Goal: Information Seeking & Learning: Learn about a topic

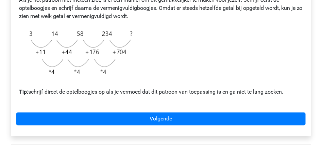
scroll to position [249, 0]
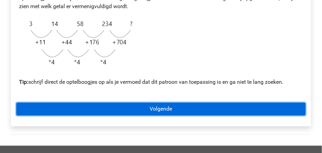
click at [161, 109] on link "Volgende" at bounding box center [160, 109] width 289 height 13
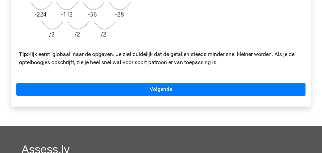
scroll to position [272, 0]
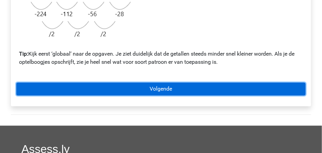
click at [167, 88] on link "Volgende" at bounding box center [160, 89] width 289 height 13
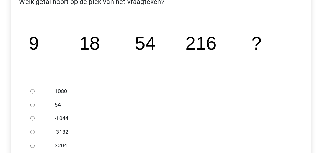
scroll to position [136, 0]
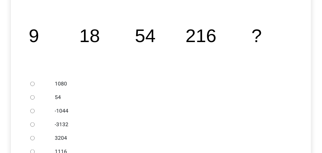
click at [33, 84] on input "1080" at bounding box center [32, 84] width 4 height 4
radio input "true"
click at [221, 83] on label "1080" at bounding box center [172, 84] width 235 height 8
click at [35, 83] on input "1080" at bounding box center [32, 84] width 4 height 4
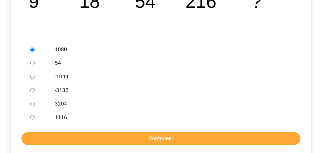
scroll to position [181, 0]
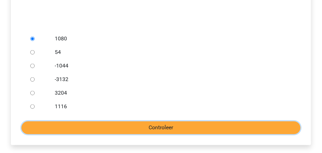
click at [175, 128] on input "Controleer" at bounding box center [160, 128] width 279 height 13
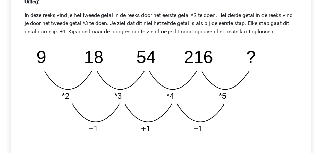
scroll to position [340, 0]
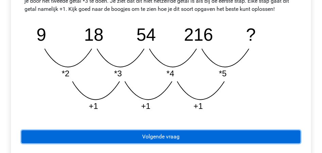
click at [176, 137] on link "Volgende vraag" at bounding box center [160, 137] width 279 height 13
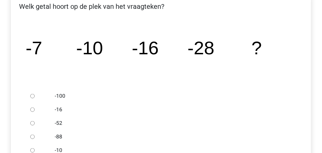
scroll to position [136, 0]
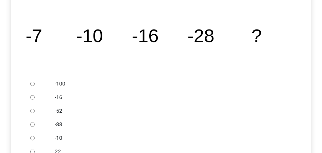
click at [31, 112] on input "-52" at bounding box center [32, 111] width 4 height 4
radio input "true"
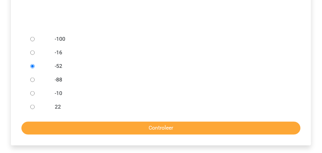
scroll to position [181, 0]
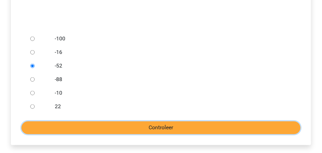
click at [169, 132] on input "Controleer" at bounding box center [160, 128] width 279 height 13
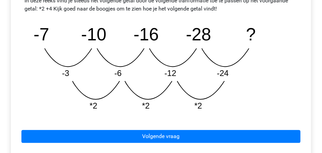
scroll to position [340, 0]
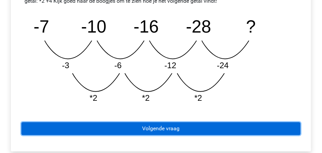
click at [170, 128] on link "Volgende vraag" at bounding box center [160, 128] width 279 height 13
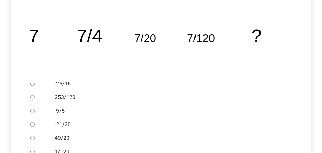
scroll to position [158, 0]
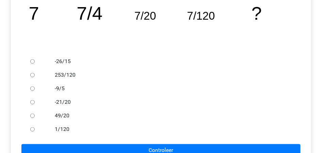
click at [33, 129] on input "1/120" at bounding box center [32, 130] width 4 height 4
radio input "true"
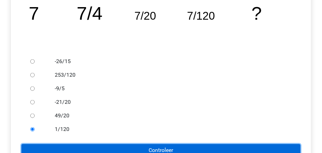
click at [170, 148] on input "Controleer" at bounding box center [160, 151] width 279 height 13
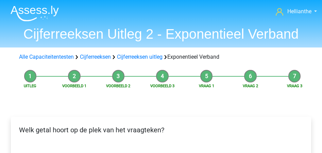
scroll to position [158, 0]
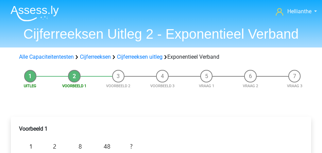
scroll to position [226, 0]
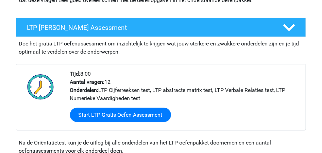
scroll to position [136, 0]
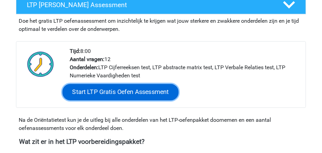
click at [117, 92] on link "Start LTP Gratis Oefen Assessment" at bounding box center [120, 92] width 116 height 16
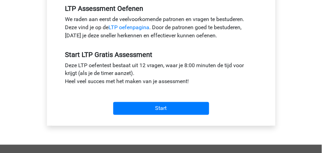
scroll to position [226, 0]
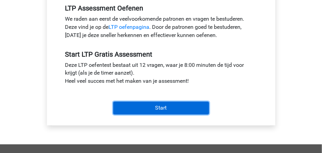
click at [164, 107] on input "Start" at bounding box center [161, 108] width 96 height 13
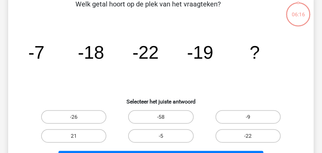
scroll to position [45, 0]
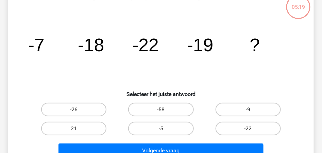
click at [256, 107] on label "-9" at bounding box center [248, 110] width 65 height 14
click at [253, 110] on input "-9" at bounding box center [250, 112] width 4 height 4
radio input "true"
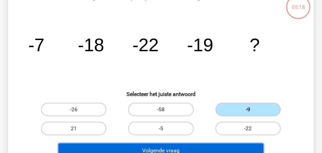
click at [192, 148] on button "Volgende vraag" at bounding box center [160, 151] width 205 height 14
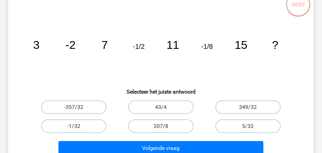
scroll to position [50, 0]
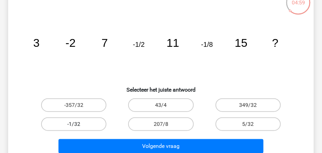
click at [71, 125] on label "-1/32" at bounding box center [73, 125] width 65 height 14
click at [74, 125] on input "-1/32" at bounding box center [76, 126] width 4 height 4
radio input "true"
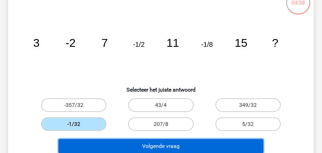
click at [157, 149] on button "Volgende vraag" at bounding box center [160, 146] width 205 height 14
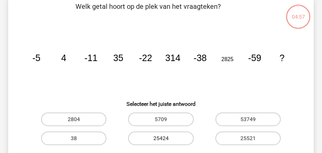
scroll to position [31, 0]
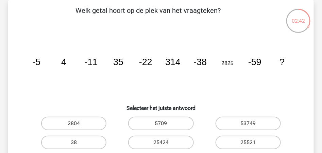
click at [121, 89] on icon "image/svg+xml -5 4 -11 35 -22 314 -38 2825 -59 ?" at bounding box center [160, 65] width 273 height 68
click at [159, 143] on label "25424" at bounding box center [160, 143] width 65 height 14
click at [161, 143] on input "25424" at bounding box center [163, 145] width 4 height 4
radio input "true"
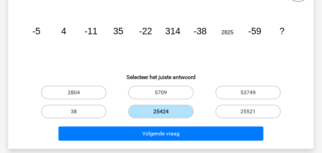
scroll to position [76, 0]
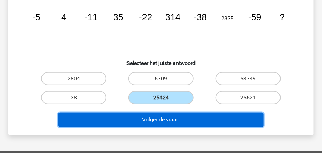
click at [186, 121] on button "Volgende vraag" at bounding box center [160, 120] width 205 height 14
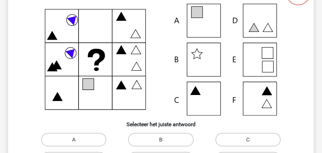
scroll to position [31, 0]
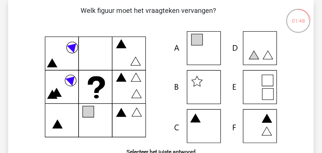
click at [200, 49] on icon at bounding box center [160, 87] width 273 height 112
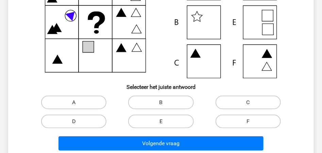
scroll to position [98, 0]
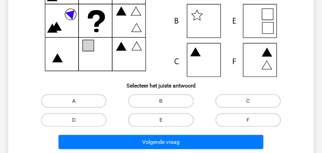
click at [75, 99] on label "A" at bounding box center [73, 102] width 65 height 14
click at [75, 101] on input "A" at bounding box center [76, 103] width 4 height 4
radio input "true"
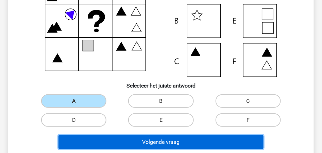
click at [153, 142] on button "Volgende vraag" at bounding box center [160, 142] width 205 height 14
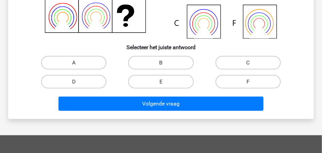
scroll to position [165, 0]
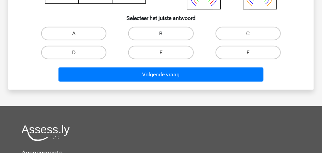
click at [164, 32] on label "B" at bounding box center [160, 34] width 65 height 14
click at [164, 34] on input "B" at bounding box center [163, 36] width 4 height 4
radio input "true"
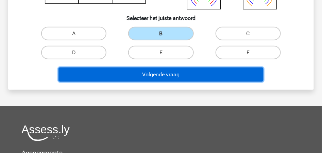
click at [165, 78] on button "Volgende vraag" at bounding box center [160, 75] width 205 height 14
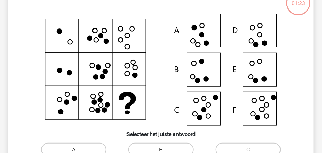
scroll to position [31, 0]
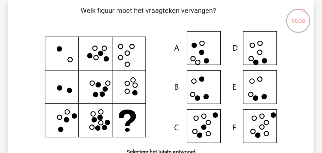
click at [262, 118] on icon at bounding box center [262, 116] width 4 height 4
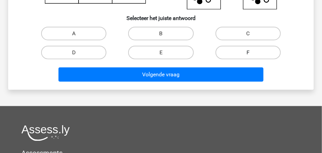
click at [245, 55] on label "F" at bounding box center [248, 53] width 65 height 14
click at [248, 55] on input "F" at bounding box center [250, 55] width 4 height 4
radio input "true"
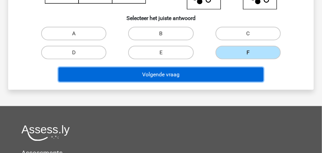
click at [191, 74] on button "Volgende vraag" at bounding box center [160, 75] width 205 height 14
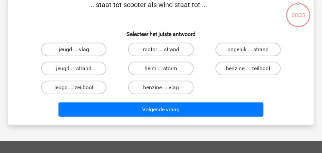
scroll to position [31, 0]
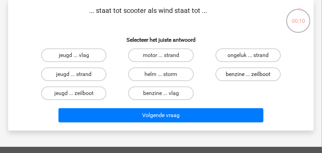
click at [247, 76] on label "benzine ... zeilboot" at bounding box center [248, 75] width 65 height 14
click at [248, 76] on input "benzine ... zeilboot" at bounding box center [250, 76] width 4 height 4
radio input "true"
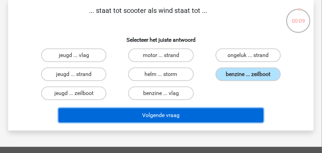
click at [180, 115] on button "Volgende vraag" at bounding box center [160, 115] width 205 height 14
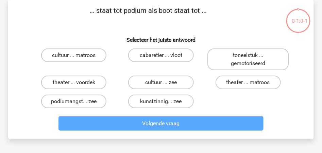
scroll to position [54, 0]
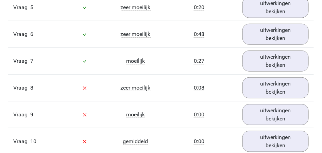
scroll to position [703, 0]
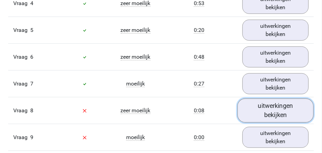
click at [278, 115] on link "uitwerkingen bekijken" at bounding box center [276, 111] width 76 height 24
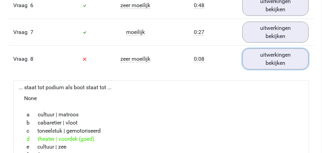
scroll to position [748, 0]
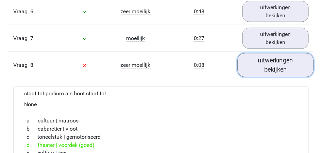
click at [270, 64] on link "uitwerkingen bekijken" at bounding box center [276, 65] width 76 height 24
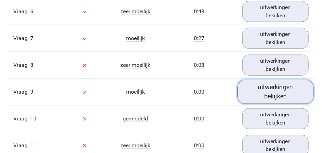
click at [277, 92] on link "uitwerkingen bekijken" at bounding box center [276, 92] width 76 height 24
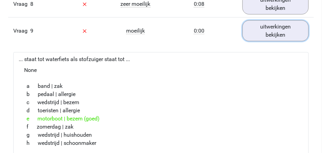
scroll to position [816, 0]
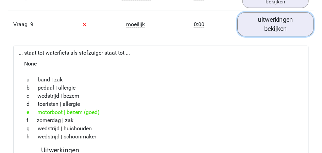
click at [275, 21] on link "uitwerkingen bekijken" at bounding box center [276, 25] width 76 height 24
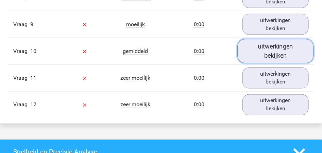
click at [275, 50] on link "uitwerkingen bekijken" at bounding box center [276, 51] width 76 height 24
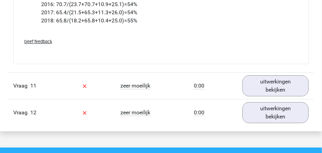
scroll to position [1114, 0]
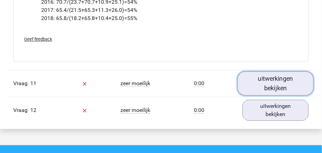
click at [286, 87] on link "uitwerkingen bekijken" at bounding box center [276, 84] width 76 height 24
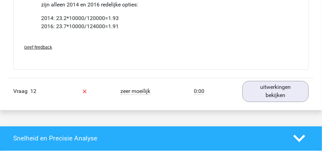
scroll to position [1424, 0]
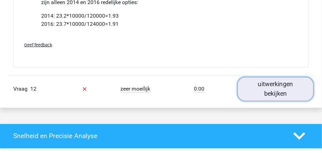
click at [286, 93] on link "uitwerkingen bekijken" at bounding box center [276, 89] width 76 height 24
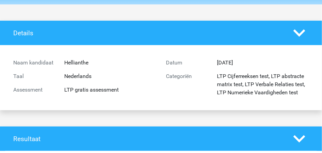
scroll to position [0, 0]
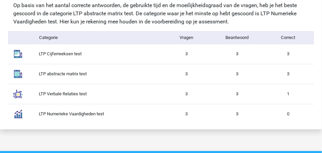
scroll to position [385, 0]
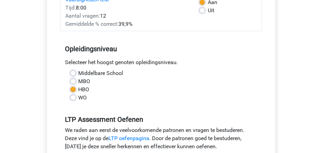
scroll to position [68, 0]
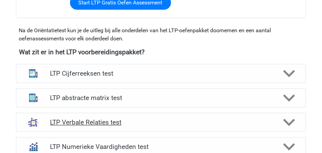
scroll to position [226, 0]
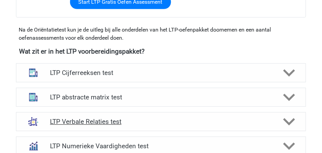
click at [288, 122] on polygon at bounding box center [289, 121] width 12 height 7
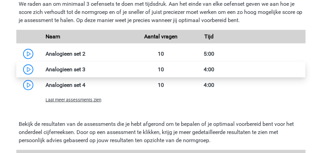
scroll to position [657, 0]
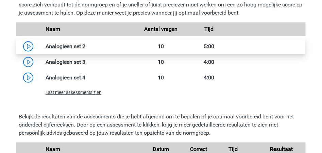
click at [85, 47] on link at bounding box center [85, 46] width 0 height 6
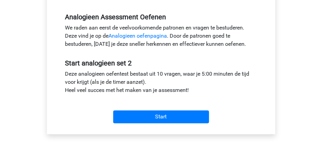
scroll to position [249, 0]
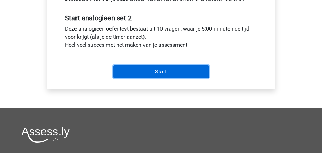
click at [160, 70] on input "Start" at bounding box center [161, 72] width 96 height 13
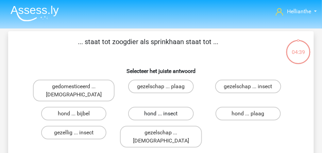
click at [156, 107] on label "hond ... insect" at bounding box center [160, 114] width 65 height 14
click at [161, 114] on input "hond ... insect" at bounding box center [163, 116] width 4 height 4
radio input "true"
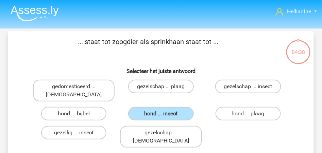
scroll to position [68, 0]
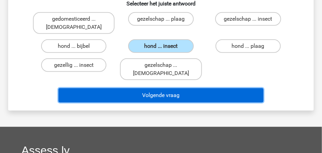
click at [160, 88] on button "Volgende vraag" at bounding box center [160, 95] width 205 height 14
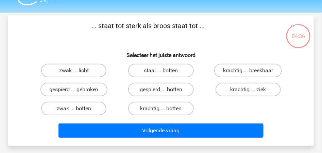
scroll to position [9, 0]
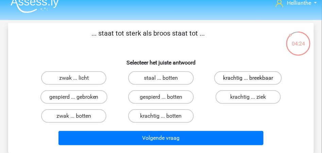
click at [240, 77] on label "krachtig ... breekbaar" at bounding box center [248, 78] width 68 height 14
click at [248, 78] on input "krachtig ... breekbaar" at bounding box center [250, 80] width 4 height 4
radio input "true"
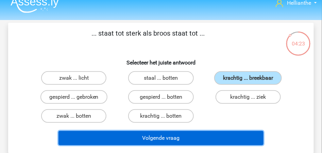
click at [161, 136] on button "Volgende vraag" at bounding box center [160, 138] width 205 height 14
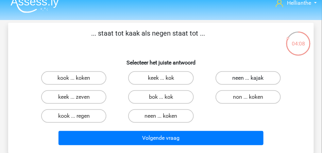
click at [247, 78] on label "neen ... kajak" at bounding box center [248, 78] width 65 height 14
click at [248, 78] on input "neen ... kajak" at bounding box center [250, 80] width 4 height 4
radio input "true"
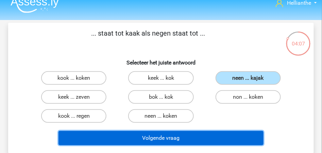
click at [187, 137] on button "Volgende vraag" at bounding box center [160, 138] width 205 height 14
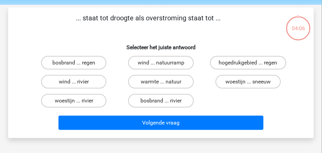
scroll to position [31, 0]
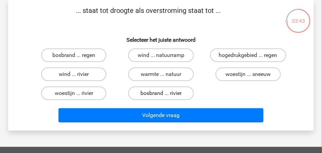
click at [156, 94] on label "bosbrand ... rivier" at bounding box center [160, 94] width 65 height 14
click at [161, 94] on input "bosbrand ... rivier" at bounding box center [163, 96] width 4 height 4
radio input "true"
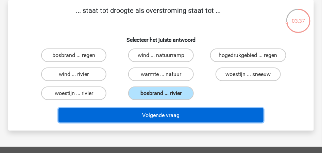
click at [157, 118] on button "Volgende vraag" at bounding box center [160, 115] width 205 height 14
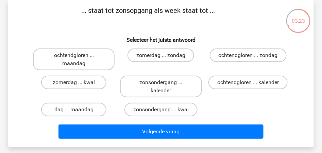
click at [79, 110] on label "dag ... maandag" at bounding box center [73, 110] width 65 height 14
click at [78, 110] on input "dag ... maandag" at bounding box center [76, 112] width 4 height 4
radio input "true"
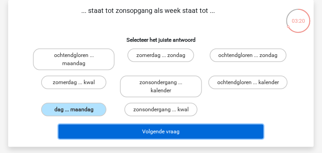
click at [168, 133] on button "Volgende vraag" at bounding box center [160, 132] width 205 height 14
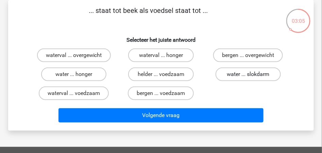
click at [241, 75] on label "water ... slokdarm" at bounding box center [248, 75] width 65 height 14
click at [248, 75] on input "water ... slokdarm" at bounding box center [250, 76] width 4 height 4
radio input "true"
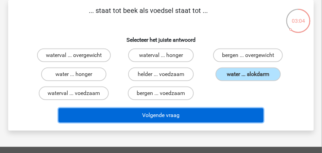
click at [153, 115] on button "Volgende vraag" at bounding box center [160, 115] width 205 height 14
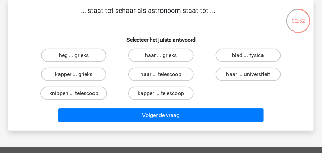
click at [163, 94] on input "kapper ... telescoop" at bounding box center [163, 96] width 4 height 4
radio input "true"
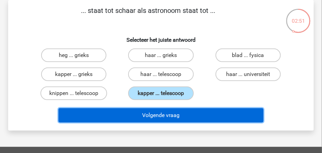
click at [163, 114] on button "Volgende vraag" at bounding box center [160, 115] width 205 height 14
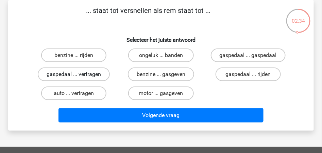
click at [73, 74] on label "gaspedaal ... vertragen" at bounding box center [74, 75] width 72 height 14
click at [74, 74] on input "gaspedaal ... vertragen" at bounding box center [76, 76] width 4 height 4
radio input "true"
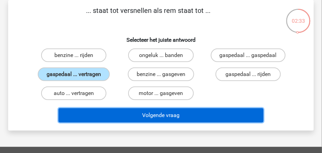
click at [159, 117] on button "Volgende vraag" at bounding box center [160, 115] width 205 height 14
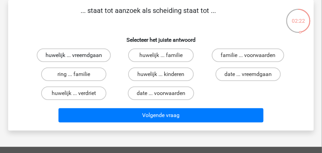
click at [60, 54] on label "huwelijk ... vreemdgaan" at bounding box center [74, 56] width 74 height 14
click at [74, 55] on input "huwelijk ... vreemdgaan" at bounding box center [76, 57] width 4 height 4
radio input "true"
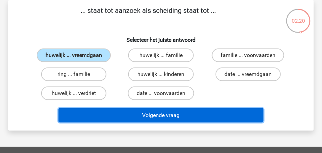
click at [151, 115] on button "Volgende vraag" at bounding box center [160, 115] width 205 height 14
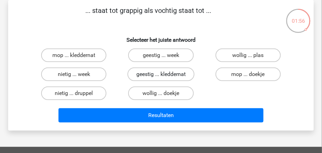
click at [152, 72] on label "geestig ... kleddernat" at bounding box center [161, 75] width 67 height 14
click at [161, 74] on input "geestig ... kleddernat" at bounding box center [163, 76] width 4 height 4
radio input "true"
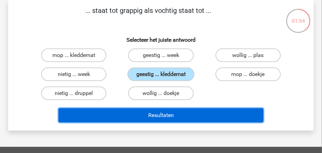
click at [164, 115] on button "Resultaten" at bounding box center [160, 115] width 205 height 14
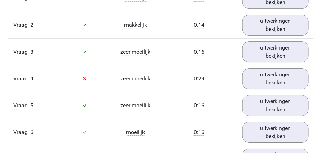
scroll to position [476, 0]
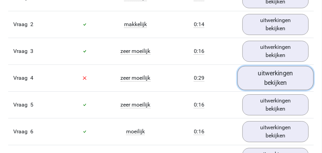
click at [266, 79] on link "uitwerkingen bekijken" at bounding box center [276, 78] width 76 height 24
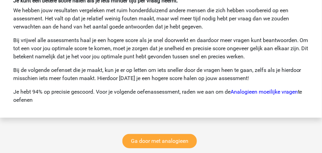
scroll to position [1202, 0]
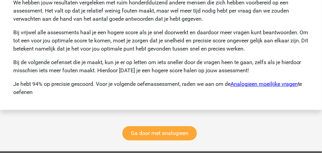
click at [254, 85] on link "Analogieen moeilijke vragen" at bounding box center [264, 84] width 67 height 6
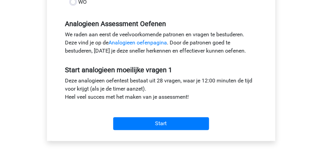
scroll to position [204, 0]
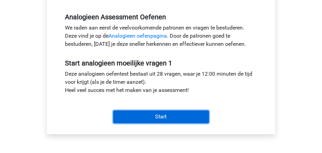
click at [160, 117] on input "Start" at bounding box center [161, 117] width 96 height 13
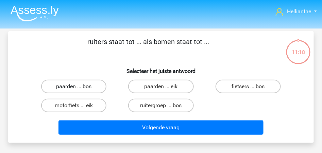
click at [78, 85] on label "paarden ... bos" at bounding box center [73, 87] width 65 height 14
click at [78, 87] on input "paarden ... bos" at bounding box center [76, 89] width 4 height 4
radio input "true"
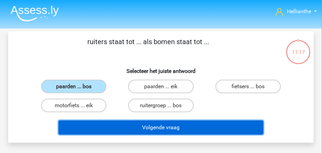
click at [147, 128] on button "Volgende vraag" at bounding box center [160, 128] width 205 height 14
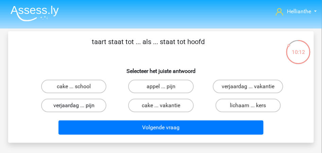
click at [83, 105] on label "verjaardag ... pijn" at bounding box center [73, 106] width 65 height 14
click at [78, 106] on input "verjaardag ... pijn" at bounding box center [76, 108] width 4 height 4
radio input "true"
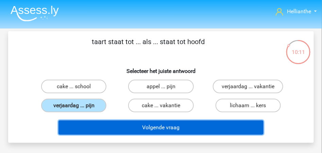
click at [157, 128] on button "Volgende vraag" at bounding box center [160, 128] width 205 height 14
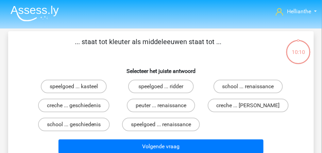
scroll to position [31, 0]
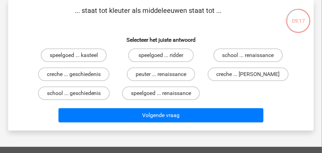
click at [75, 94] on input "school ... geschiedenis" at bounding box center [76, 96] width 4 height 4
radio input "true"
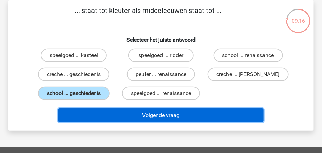
click at [156, 115] on button "Volgende vraag" at bounding box center [160, 115] width 205 height 14
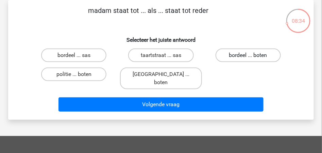
click at [238, 56] on label "bordeel ... boten" at bounding box center [248, 56] width 65 height 14
click at [248, 56] on input "bordeel ... boten" at bounding box center [250, 57] width 4 height 4
radio input "true"
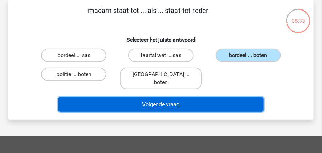
click at [174, 98] on button "Volgende vraag" at bounding box center [160, 105] width 205 height 14
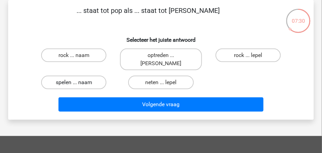
click at [71, 76] on label "spelen ... naam" at bounding box center [73, 83] width 65 height 14
click at [74, 83] on input "spelen ... naam" at bounding box center [76, 85] width 4 height 4
radio input "true"
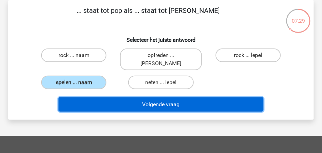
click at [173, 98] on button "Volgende vraag" at bounding box center [160, 105] width 205 height 14
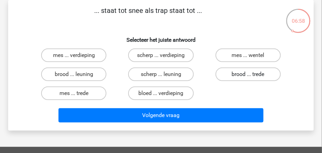
click at [252, 74] on label "brood ... trede" at bounding box center [248, 75] width 65 height 14
click at [252, 74] on input "brood ... trede" at bounding box center [250, 76] width 4 height 4
radio input "true"
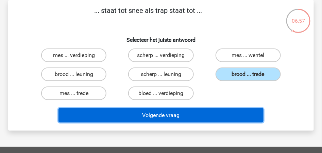
click at [161, 114] on button "Volgende vraag" at bounding box center [160, 115] width 205 height 14
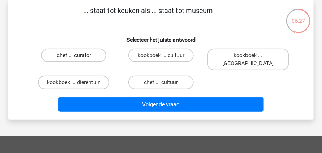
click at [76, 54] on label "chef ... curator" at bounding box center [73, 56] width 65 height 14
click at [76, 55] on input "chef ... curator" at bounding box center [76, 57] width 4 height 4
radio input "true"
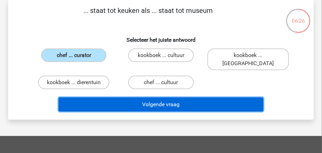
click at [170, 98] on button "Volgende vraag" at bounding box center [160, 105] width 205 height 14
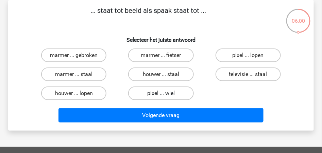
click at [161, 92] on label "pixel ... wiel" at bounding box center [160, 94] width 65 height 14
click at [161, 94] on input "pixel ... wiel" at bounding box center [163, 96] width 4 height 4
radio input "true"
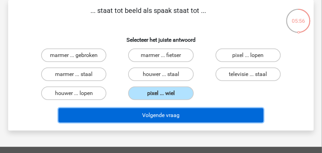
click at [163, 116] on button "Volgende vraag" at bounding box center [160, 115] width 205 height 14
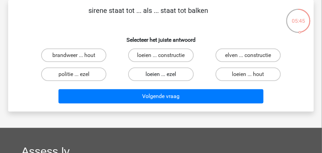
click at [158, 74] on label "loeien ... ezel" at bounding box center [160, 75] width 65 height 14
click at [161, 74] on input "loeien ... ezel" at bounding box center [163, 76] width 4 height 4
radio input "true"
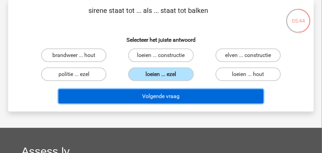
click at [159, 97] on button "Volgende vraag" at bounding box center [160, 96] width 205 height 14
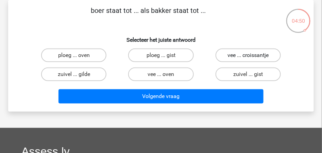
click at [231, 56] on label "vee ... croissantje" at bounding box center [248, 56] width 65 height 14
click at [248, 56] on input "vee ... croissantje" at bounding box center [250, 57] width 4 height 4
radio input "true"
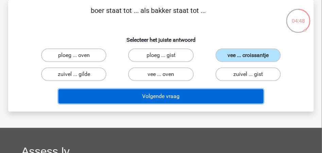
click at [172, 96] on button "Volgende vraag" at bounding box center [160, 96] width 205 height 14
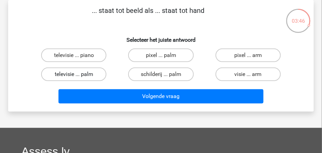
click at [74, 73] on label "televisie ... palm" at bounding box center [73, 75] width 65 height 14
click at [74, 74] on input "televisie ... palm" at bounding box center [76, 76] width 4 height 4
radio input "true"
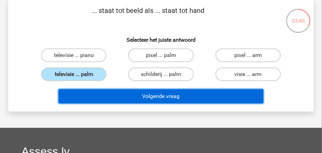
click at [161, 94] on button "Volgende vraag" at bounding box center [160, 96] width 205 height 14
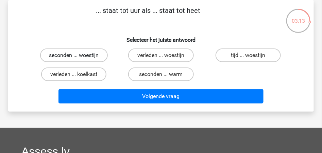
click at [74, 51] on label "seconden ... woestijn" at bounding box center [74, 56] width 68 height 14
click at [74, 55] on input "seconden ... woestijn" at bounding box center [76, 57] width 4 height 4
radio input "true"
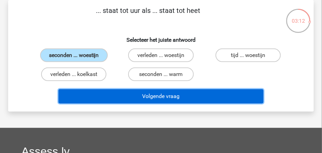
click at [164, 97] on button "Volgende vraag" at bounding box center [160, 96] width 205 height 14
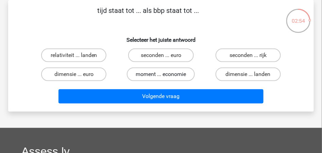
click at [154, 74] on label "moment ... economie" at bounding box center [161, 75] width 68 height 14
click at [161, 74] on input "moment ... economie" at bounding box center [163, 76] width 4 height 4
radio input "true"
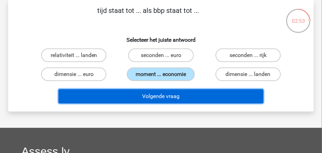
click at [163, 96] on button "Volgende vraag" at bounding box center [160, 96] width 205 height 14
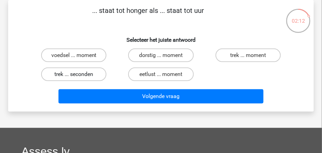
click at [71, 74] on label "trek ... seconden" at bounding box center [73, 75] width 65 height 14
click at [74, 74] on input "trek ... seconden" at bounding box center [76, 76] width 4 height 4
radio input "true"
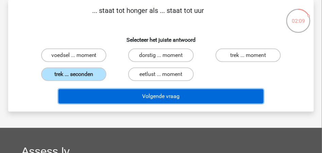
click at [156, 98] on button "Volgende vraag" at bounding box center [160, 96] width 205 height 14
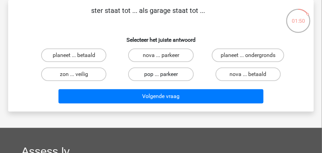
click at [149, 73] on label "pop ... parkeer" at bounding box center [160, 75] width 65 height 14
click at [161, 74] on input "pop ... parkeer" at bounding box center [163, 76] width 4 height 4
radio input "true"
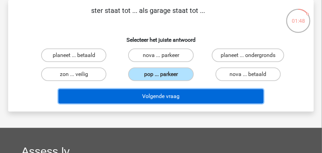
click at [152, 95] on button "Volgende vraag" at bounding box center [160, 96] width 205 height 14
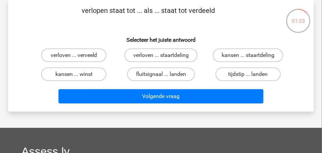
click at [74, 56] on input "verloven ... verveeld" at bounding box center [76, 57] width 4 height 4
radio input "true"
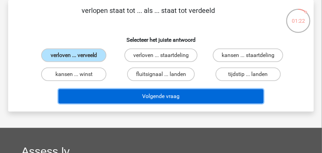
click at [158, 99] on button "Volgende vraag" at bounding box center [160, 96] width 205 height 14
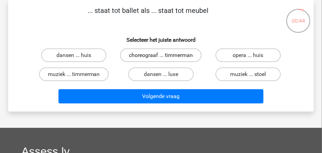
click at [155, 56] on label "choreograaf ... timmerman" at bounding box center [161, 56] width 82 height 14
click at [161, 56] on input "choreograaf ... timmerman" at bounding box center [163, 57] width 4 height 4
radio input "true"
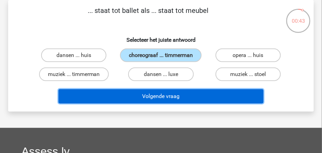
click at [152, 104] on button "Volgende vraag" at bounding box center [160, 96] width 205 height 14
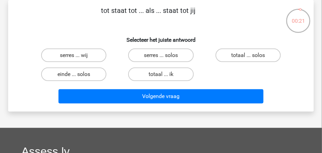
click at [249, 57] on input "totaal ... solos" at bounding box center [250, 57] width 4 height 4
radio input "true"
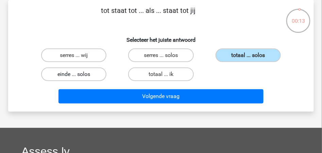
click at [73, 74] on label "einde ... solos" at bounding box center [73, 75] width 65 height 14
click at [74, 74] on input "einde ... solos" at bounding box center [76, 76] width 4 height 4
radio input "true"
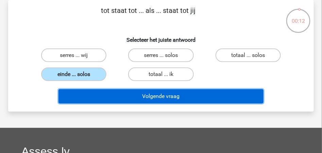
click at [154, 96] on button "Volgende vraag" at bounding box center [160, 96] width 205 height 14
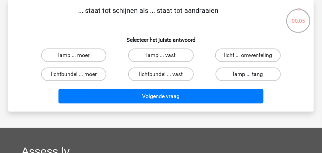
click at [244, 76] on label "lamp ... tang" at bounding box center [248, 75] width 65 height 14
click at [248, 76] on input "lamp ... tang" at bounding box center [250, 76] width 4 height 4
radio input "true"
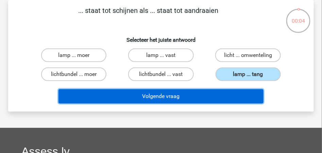
click at [158, 99] on button "Volgende vraag" at bounding box center [160, 96] width 205 height 14
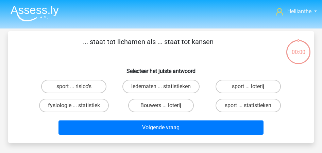
scroll to position [31, 0]
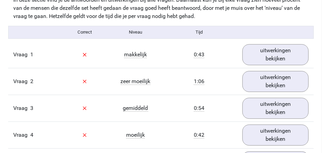
scroll to position [385, 0]
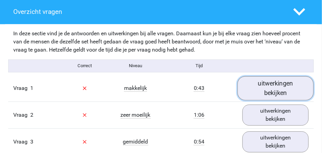
click at [286, 91] on link "uitwerkingen bekijken" at bounding box center [276, 88] width 76 height 24
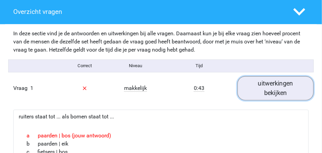
click at [267, 90] on link "uitwerkingen bekijken" at bounding box center [276, 88] width 76 height 24
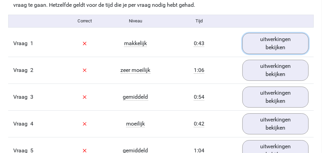
scroll to position [431, 0]
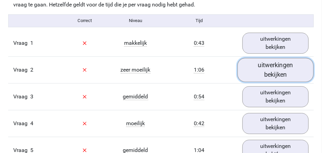
click at [268, 69] on link "uitwerkingen bekijken" at bounding box center [276, 70] width 76 height 24
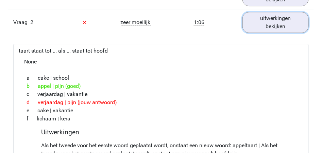
scroll to position [476, 0]
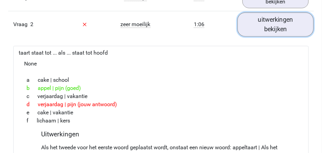
click at [273, 24] on link "uitwerkingen bekijken" at bounding box center [276, 24] width 76 height 24
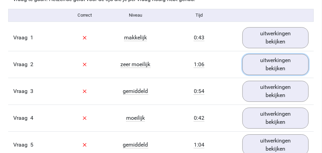
scroll to position [453, 0]
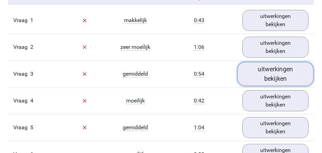
click at [274, 72] on link "uitwerkingen bekijken" at bounding box center [276, 74] width 76 height 24
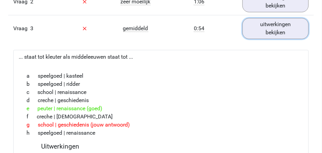
scroll to position [499, 0]
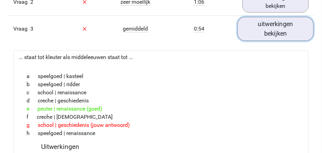
click at [279, 28] on link "uitwerkingen bekijken" at bounding box center [276, 29] width 76 height 24
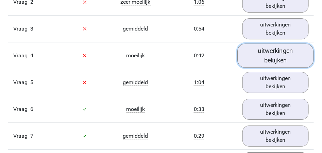
click at [280, 56] on link "uitwerkingen bekijken" at bounding box center [276, 56] width 76 height 24
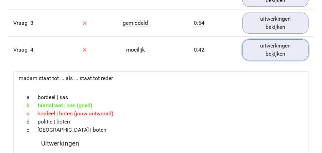
scroll to position [476, 0]
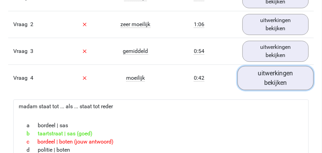
click at [264, 79] on link "uitwerkingen bekijken" at bounding box center [276, 78] width 76 height 24
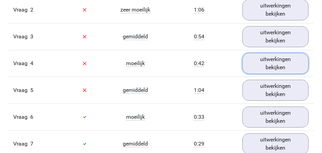
scroll to position [499, 0]
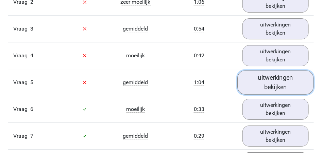
click at [269, 85] on link "uitwerkingen bekijken" at bounding box center [276, 82] width 76 height 24
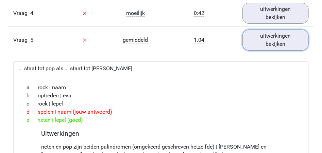
scroll to position [567, 0]
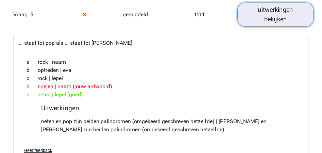
click at [272, 16] on link "uitwerkingen bekijken" at bounding box center [276, 14] width 76 height 24
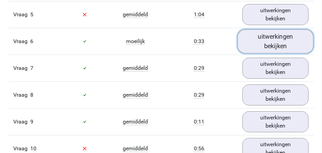
click at [270, 42] on link "uitwerkingen bekijken" at bounding box center [276, 41] width 76 height 24
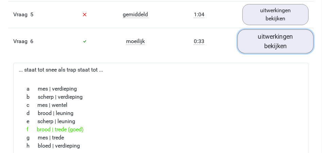
click at [270, 42] on link "uitwerkingen bekijken" at bounding box center [276, 41] width 76 height 24
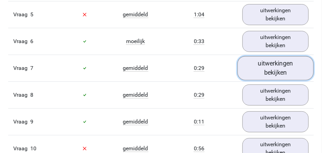
click at [269, 62] on link "uitwerkingen bekijken" at bounding box center [276, 68] width 76 height 24
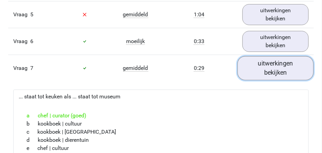
click at [269, 63] on link "uitwerkingen bekijken" at bounding box center [276, 68] width 76 height 24
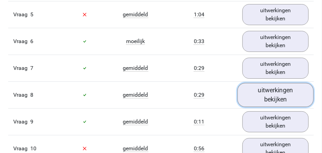
click at [275, 89] on link "uitwerkingen bekijken" at bounding box center [276, 95] width 76 height 24
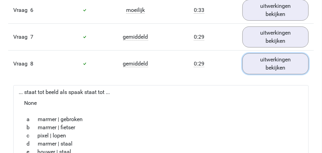
scroll to position [589, 0]
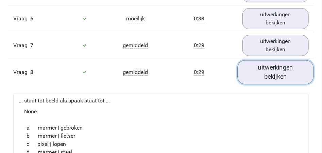
click at [271, 71] on link "uitwerkingen bekijken" at bounding box center [276, 72] width 76 height 24
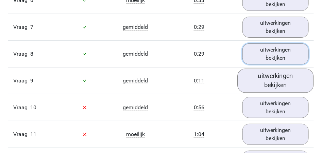
scroll to position [635, 0]
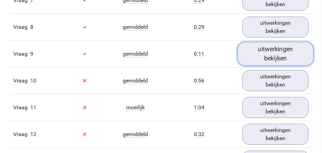
click at [269, 58] on link "uitwerkingen bekijken" at bounding box center [276, 54] width 76 height 24
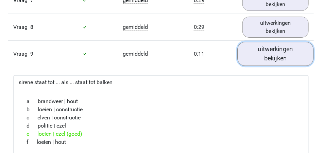
scroll to position [657, 0]
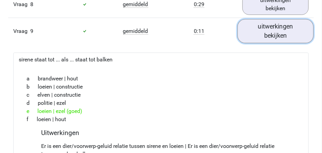
click at [269, 32] on link "uitwerkingen bekijken" at bounding box center [276, 31] width 76 height 24
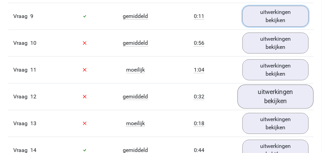
scroll to position [680, 0]
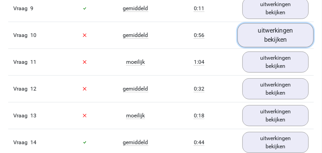
click at [270, 35] on link "uitwerkingen bekijken" at bounding box center [276, 35] width 76 height 24
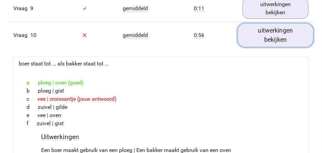
click at [267, 36] on link "uitwerkingen bekijken" at bounding box center [276, 35] width 76 height 24
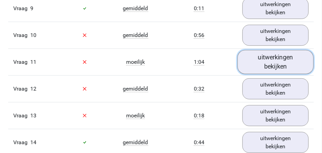
click at [266, 64] on link "uitwerkingen bekijken" at bounding box center [276, 62] width 76 height 24
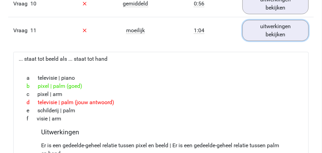
scroll to position [703, 0]
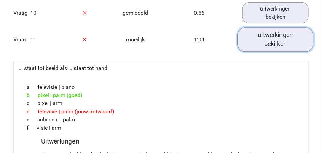
click at [278, 39] on link "uitwerkingen bekijken" at bounding box center [276, 40] width 76 height 24
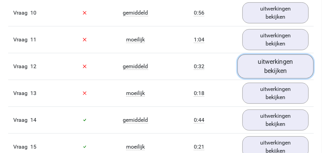
click at [267, 68] on link "uitwerkingen bekijken" at bounding box center [276, 66] width 76 height 24
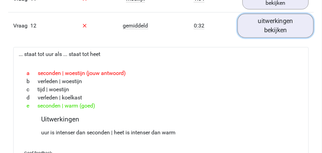
scroll to position [748, 0]
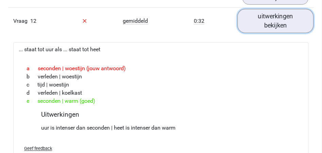
click at [262, 28] on link "uitwerkingen bekijken" at bounding box center [276, 21] width 76 height 24
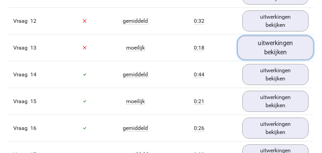
click at [267, 43] on link "uitwerkingen bekijken" at bounding box center [276, 48] width 76 height 24
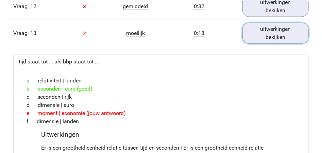
scroll to position [771, 0]
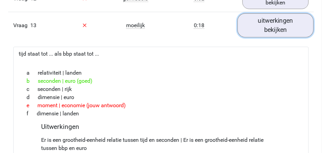
click at [272, 28] on link "uitwerkingen bekijken" at bounding box center [276, 25] width 76 height 24
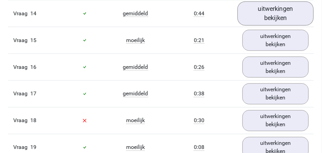
scroll to position [816, 0]
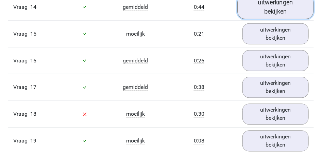
click at [273, 10] on link "uitwerkingen bekijken" at bounding box center [276, 7] width 76 height 24
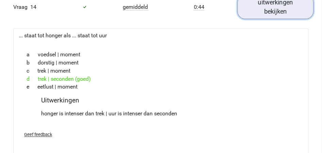
click at [273, 10] on link "uitwerkingen bekijken" at bounding box center [276, 7] width 76 height 24
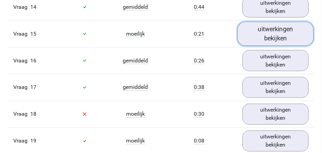
click at [269, 33] on link "uitwerkingen bekijken" at bounding box center [276, 34] width 76 height 24
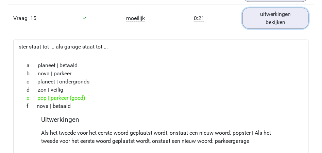
scroll to position [839, 0]
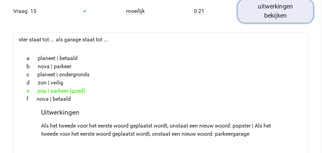
click at [272, 13] on link "uitwerkingen bekijken" at bounding box center [276, 11] width 76 height 24
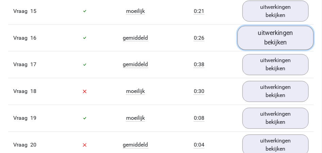
click at [272, 39] on link "uitwerkingen bekijken" at bounding box center [276, 38] width 76 height 24
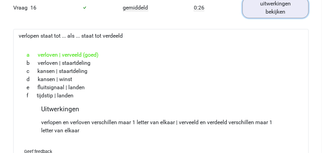
scroll to position [861, 0]
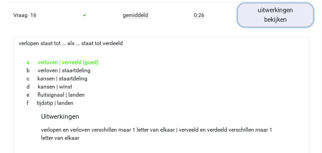
click at [275, 18] on link "uitwerkingen bekijken" at bounding box center [276, 15] width 76 height 24
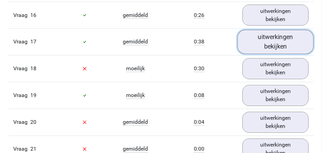
click at [271, 39] on link "uitwerkingen bekijken" at bounding box center [276, 42] width 76 height 24
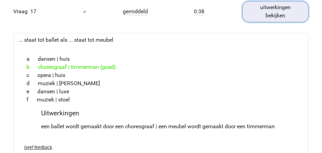
scroll to position [884, 0]
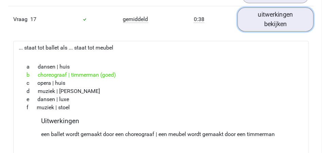
click at [276, 20] on link "uitwerkingen bekijken" at bounding box center [276, 19] width 76 height 24
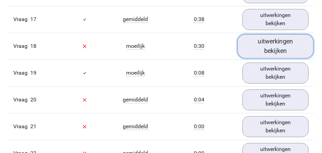
click at [270, 45] on link "uitwerkingen bekijken" at bounding box center [276, 46] width 76 height 24
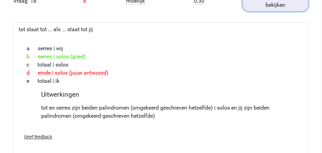
scroll to position [907, 0]
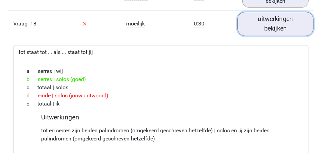
click at [281, 27] on link "uitwerkingen bekijken" at bounding box center [276, 24] width 76 height 24
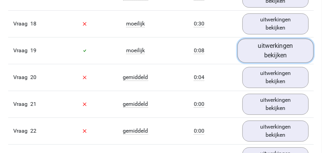
click at [270, 49] on link "uitwerkingen bekijken" at bounding box center [276, 50] width 76 height 24
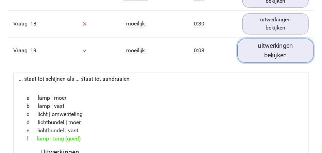
click at [280, 51] on link "uitwerkingen bekijken" at bounding box center [276, 50] width 76 height 24
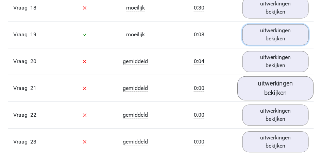
scroll to position [929, 0]
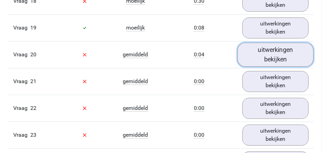
click at [272, 55] on link "uitwerkingen bekijken" at bounding box center [276, 55] width 76 height 24
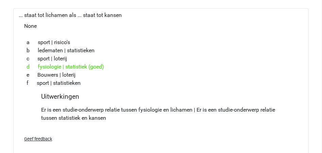
scroll to position [952, 0]
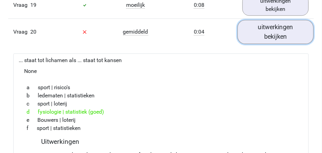
click at [283, 30] on link "uitwerkingen bekijken" at bounding box center [276, 32] width 76 height 24
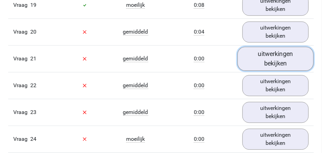
click at [273, 53] on link "uitwerkingen bekijken" at bounding box center [276, 59] width 76 height 24
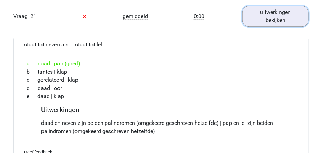
scroll to position [997, 0]
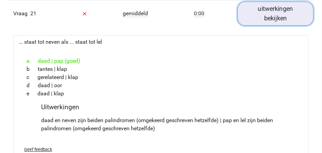
click at [263, 16] on link "uitwerkingen bekijken" at bounding box center [276, 13] width 76 height 24
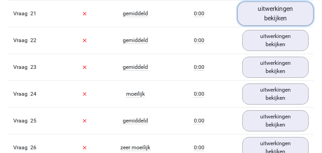
click at [282, 14] on link "uitwerkingen bekijken" at bounding box center [276, 13] width 76 height 24
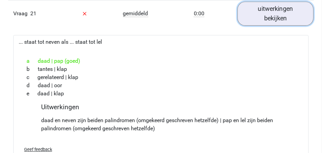
click at [274, 16] on link "uitwerkingen bekijken" at bounding box center [276, 13] width 76 height 24
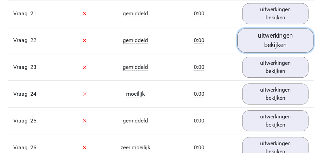
click at [270, 40] on link "uitwerkingen bekijken" at bounding box center [276, 40] width 76 height 24
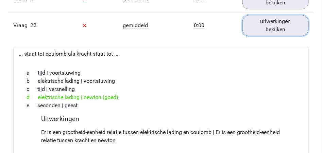
scroll to position [1020, 0]
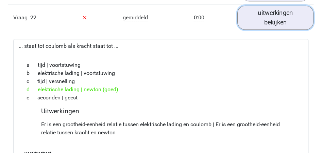
click at [281, 23] on link "uitwerkingen bekijken" at bounding box center [276, 17] width 76 height 24
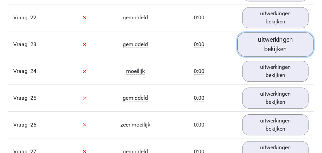
click at [279, 41] on link "uitwerkingen bekijken" at bounding box center [276, 44] width 76 height 24
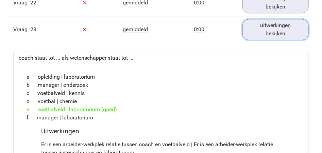
scroll to position [1043, 0]
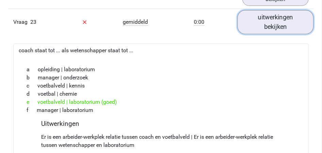
click at [282, 21] on link "uitwerkingen bekijken" at bounding box center [276, 22] width 76 height 24
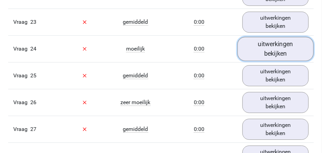
click at [268, 49] on link "uitwerkingen bekijken" at bounding box center [276, 49] width 76 height 24
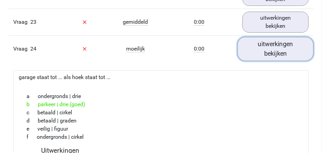
click at [263, 50] on link "uitwerkingen bekijken" at bounding box center [276, 49] width 76 height 24
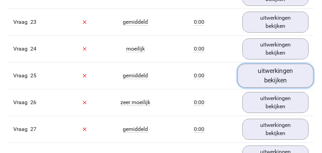
click at [267, 77] on link "uitwerkingen bekijken" at bounding box center [276, 76] width 76 height 24
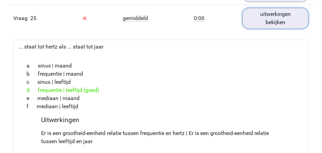
scroll to position [1111, 0]
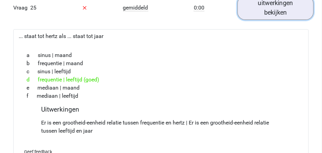
click at [280, 12] on link "uitwerkingen bekijken" at bounding box center [276, 8] width 76 height 24
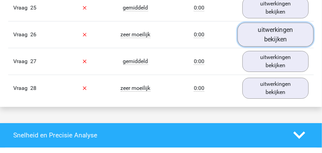
click at [272, 30] on link "uitwerkingen bekijken" at bounding box center [276, 34] width 76 height 24
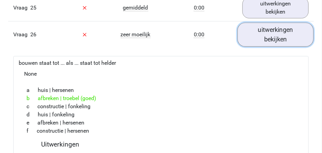
click at [277, 36] on link "uitwerkingen bekijken" at bounding box center [276, 34] width 76 height 24
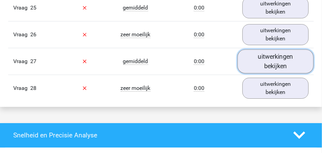
click at [274, 63] on link "uitwerkingen bekijken" at bounding box center [276, 61] width 76 height 24
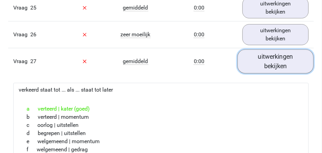
click at [275, 64] on link "uitwerkingen bekijken" at bounding box center [276, 61] width 76 height 24
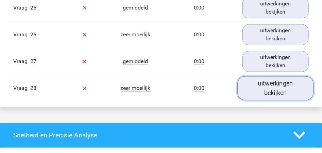
click at [267, 86] on link "uitwerkingen bekijken" at bounding box center [276, 88] width 76 height 24
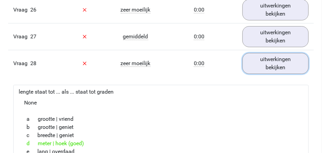
scroll to position [1134, 0]
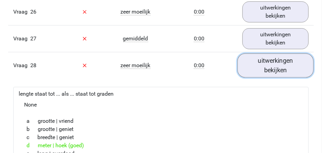
click at [276, 65] on link "uitwerkingen bekijken" at bounding box center [276, 65] width 76 height 24
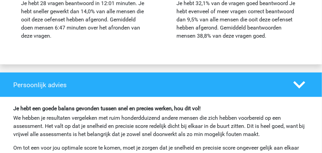
scroll to position [1383, 0]
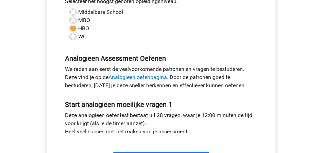
scroll to position [113, 0]
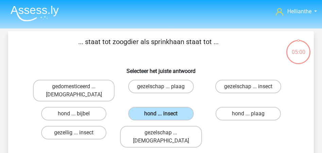
scroll to position [31, 0]
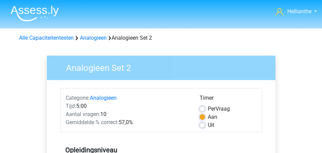
scroll to position [249, 0]
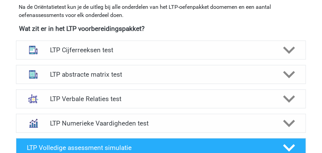
scroll to position [249, 0]
click at [289, 122] on icon at bounding box center [289, 124] width 12 height 12
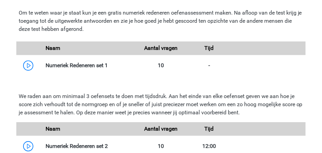
scroll to position [414, 0]
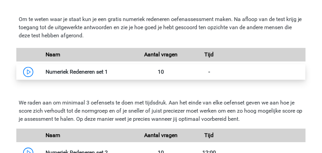
click at [108, 72] on link at bounding box center [108, 72] width 0 height 6
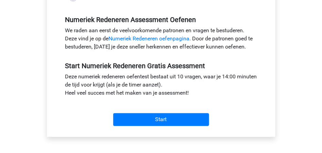
scroll to position [206, 0]
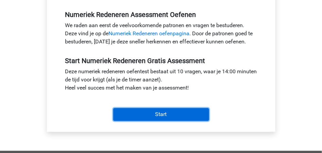
click at [164, 114] on input "Start" at bounding box center [161, 114] width 96 height 13
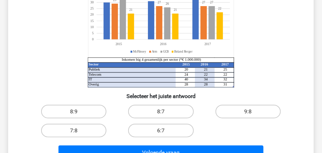
scroll to position [89, 0]
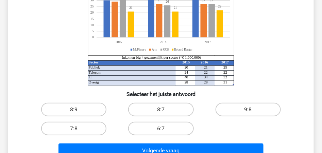
click at [163, 110] on input "8:7" at bounding box center [163, 112] width 4 height 4
radio input "true"
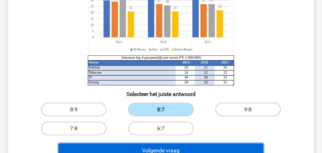
click at [164, 149] on button "Volgende vraag" at bounding box center [160, 151] width 205 height 14
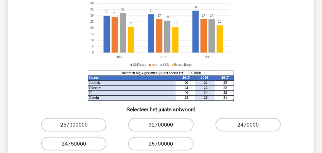
scroll to position [99, 0]
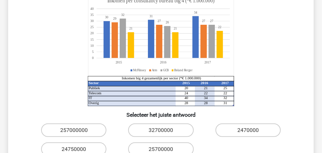
click at [66, 81] on icon "Sector 2015 2016 2017 Publiek 20 21 25 Telecom 24 22 22 IT 40 34 32 Overig 28 2…" at bounding box center [160, 50] width 273 height 112
click at [75, 143] on label "24750000" at bounding box center [73, 150] width 65 height 14
click at [75, 150] on input "24750000" at bounding box center [76, 152] width 4 height 4
radio input "true"
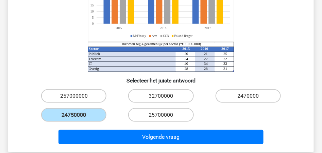
scroll to position [156, 0]
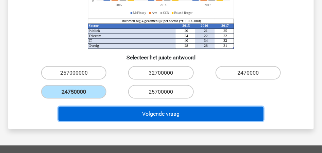
click at [177, 107] on button "Volgende vraag" at bounding box center [160, 114] width 205 height 14
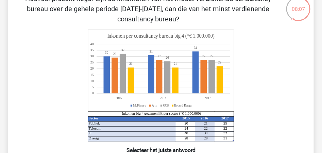
scroll to position [49, 0]
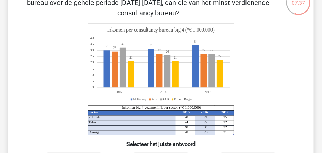
click at [30, 84] on icon "Sector 2015 2016 2017 Publiek 20 21 25 Telecom 24 22 22 IT 40 34 32 Overig 28 2…" at bounding box center [160, 79] width 273 height 112
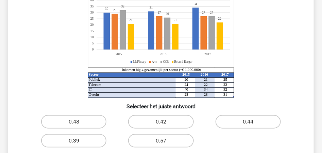
scroll to position [95, 0]
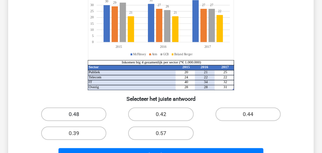
click at [61, 111] on label "0.48" at bounding box center [73, 115] width 65 height 14
click at [74, 115] on input "0.48" at bounding box center [76, 117] width 4 height 4
radio input "true"
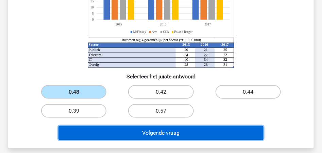
click at [176, 132] on button "Volgende vraag" at bounding box center [160, 133] width 205 height 14
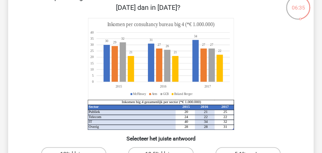
scroll to position [46, 0]
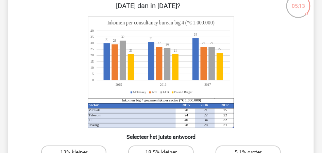
click at [1, 95] on div "05:13 Vraag 4 van de 10 Categorie: numeriek redeneren set 1 Sector 2015 2016 20…" at bounding box center [161, 97] width 322 height 224
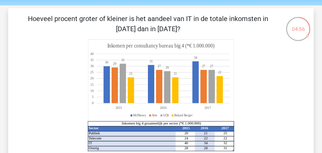
scroll to position [22, 0]
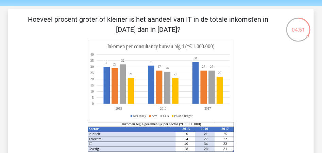
click at [15, 79] on div "Hoeveel procent groter of kleiner is het aandeel van IT in de totale inkomsten …" at bounding box center [161, 120] width 300 height 213
click at [64, 102] on icon "Sector 2015 2016 2017 Publiek 20 21 25 Telecom 24 22 22 IT 40 34 32 Overig 28 2…" at bounding box center [160, 96] width 273 height 112
click at [51, 85] on icon "Sector 2015 2016 2017 Publiek 20 21 25 Telecom 24 22 22 IT 40 34 32 Overig 28 2…" at bounding box center [160, 96] width 273 height 112
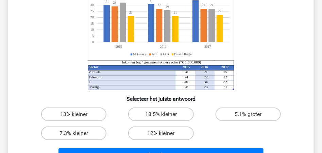
scroll to position [90, 0]
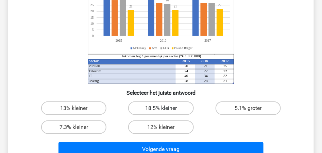
click at [164, 104] on label "18.5% kleiner" at bounding box center [160, 109] width 65 height 14
click at [164, 108] on input "18.5% kleiner" at bounding box center [163, 110] width 4 height 4
radio input "true"
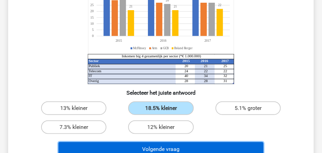
click at [175, 146] on button "Volgende vraag" at bounding box center [160, 149] width 205 height 14
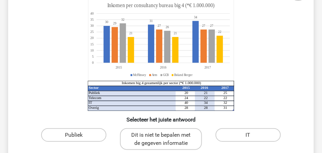
scroll to position [77, 0]
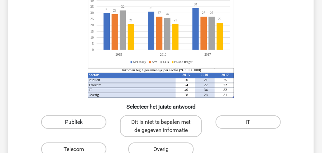
click at [68, 122] on label "Publiek" at bounding box center [73, 123] width 65 height 14
click at [74, 122] on input "Publiek" at bounding box center [76, 124] width 4 height 4
radio input "true"
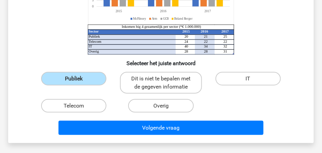
scroll to position [122, 0]
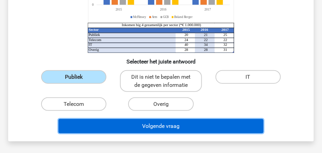
click at [171, 125] on button "Volgende vraag" at bounding box center [160, 126] width 205 height 14
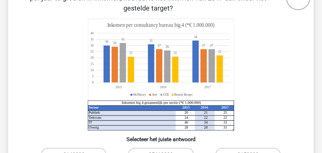
scroll to position [31, 0]
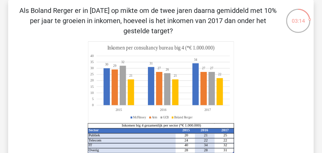
click at [89, 88] on icon at bounding box center [161, 83] width 146 height 82
click at [283, 97] on icon "Sector 2015 2016 2017 Publiek 20 21 25 Telecom 24 22 22 IT 40 34 32 Overig 28 2…" at bounding box center [160, 97] width 273 height 112
click at [282, 97] on icon "Sector 2015 2016 2017 Publiek 20 21 25 Telecom 24 22 22 IT 40 34 32 Overig 28 2…" at bounding box center [160, 97] width 273 height 112
click at [276, 101] on icon "Sector 2015 2016 2017 Publiek 20 21 25 Telecom 24 22 22 IT 40 34 32 Overig 28 2…" at bounding box center [160, 97] width 273 height 112
click at [250, 116] on icon "Sector 2015 2016 2017 Publiek 20 21 25 Telecom 24 22 22 IT 40 34 32 Overig 28 2…" at bounding box center [160, 97] width 273 height 112
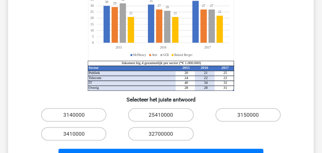
scroll to position [99, 0]
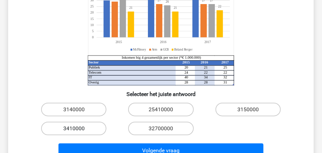
click at [86, 132] on label "3410000" at bounding box center [73, 129] width 65 height 14
click at [78, 132] on input "3410000" at bounding box center [76, 131] width 4 height 4
radio input "true"
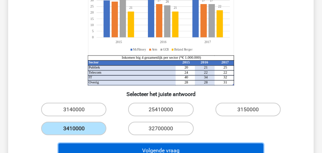
click at [144, 149] on button "Volgende vraag" at bounding box center [160, 151] width 205 height 14
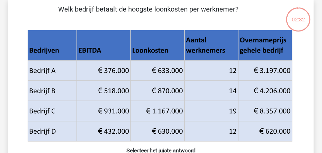
scroll to position [31, 0]
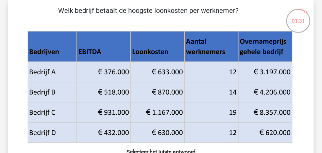
click at [131, 23] on p "Welk bedrijf betaalt de hoogste loonkosten per werknemer?" at bounding box center [148, 15] width 258 height 20
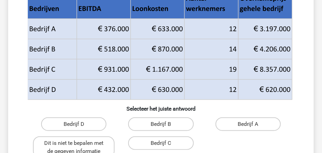
scroll to position [77, 0]
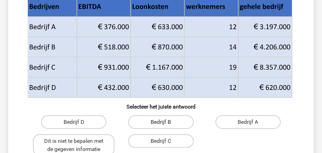
click at [156, 121] on label "Bedrijf B" at bounding box center [160, 123] width 65 height 14
click at [161, 122] on input "Bedrijf B" at bounding box center [163, 124] width 4 height 4
radio input "true"
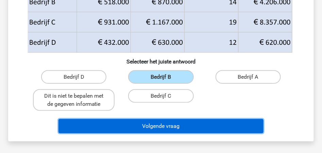
click at [153, 125] on button "Volgende vraag" at bounding box center [160, 126] width 205 height 14
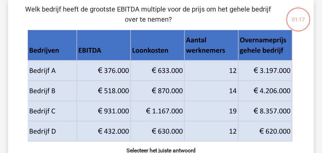
scroll to position [31, 0]
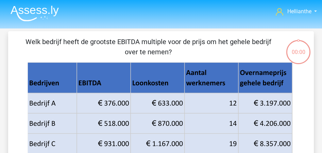
scroll to position [31, 0]
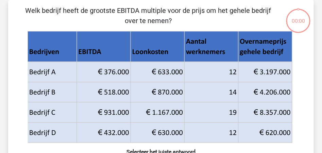
click at [199, 115] on icon at bounding box center [160, 123] width 265 height 40
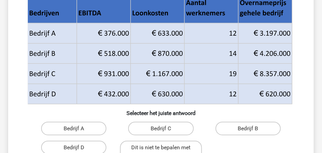
scroll to position [77, 0]
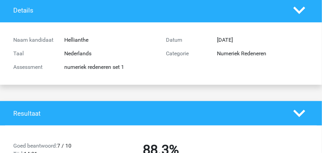
scroll to position [35, 0]
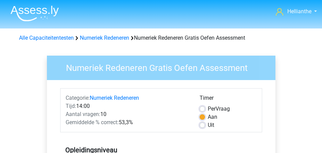
scroll to position [206, 0]
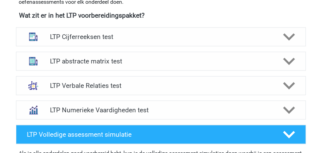
scroll to position [255, 0]
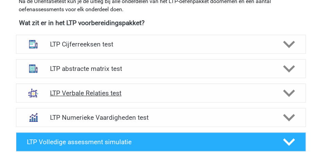
click at [81, 92] on h4 "LTP Verbale Relaties test" at bounding box center [161, 94] width 222 height 8
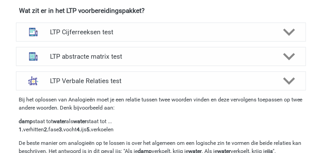
scroll to position [232, 0]
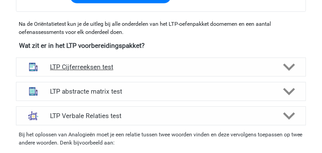
click at [281, 64] on div at bounding box center [288, 68] width 23 height 12
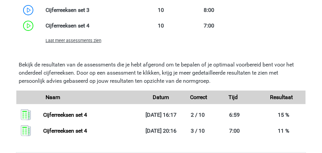
scroll to position [640, 0]
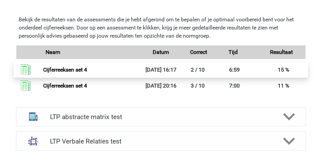
click at [60, 71] on link "Cijferreeksen set 4" at bounding box center [65, 70] width 44 height 6
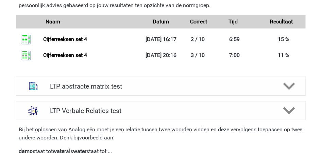
scroll to position [708, 0]
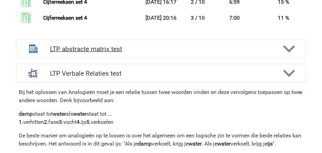
click at [292, 49] on polygon at bounding box center [289, 48] width 12 height 7
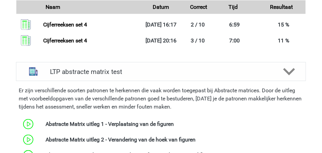
scroll to position [663, 0]
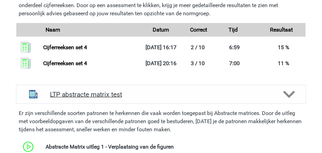
click at [288, 93] on icon at bounding box center [289, 95] width 12 height 12
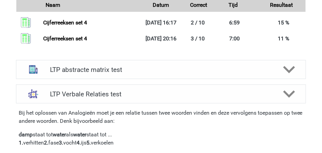
scroll to position [708, 0]
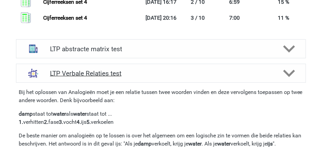
click at [287, 74] on polygon at bounding box center [289, 73] width 12 height 7
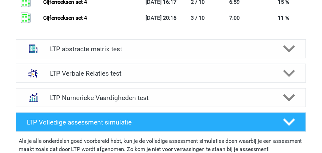
scroll to position [731, 0]
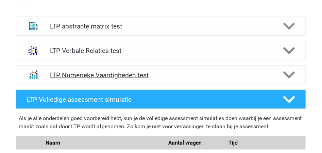
click at [285, 75] on icon at bounding box center [289, 75] width 12 height 12
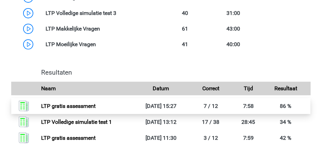
scroll to position [1275, 0]
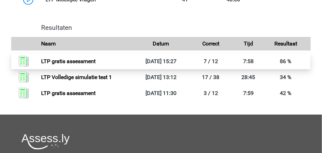
click at [51, 61] on link "LTP gratis assessment" at bounding box center [68, 61] width 54 height 6
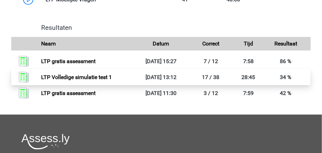
click at [48, 76] on link "LTP Volledige simulatie test 1" at bounding box center [76, 77] width 71 height 6
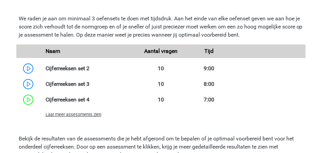
scroll to position [521, 0]
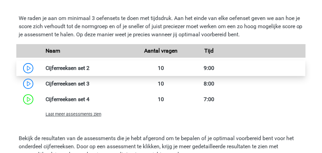
click at [89, 69] on link at bounding box center [89, 68] width 0 height 6
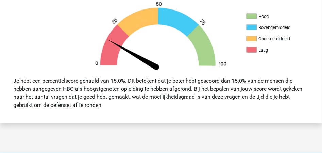
scroll to position [158, 0]
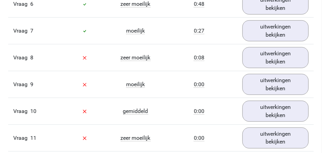
scroll to position [748, 0]
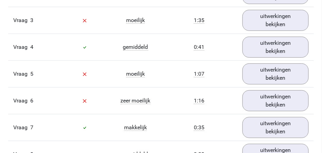
scroll to position [657, 0]
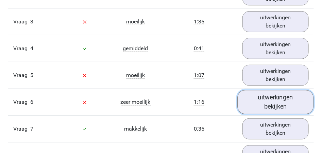
click at [273, 102] on link "uitwerkingen bekijken" at bounding box center [276, 102] width 76 height 24
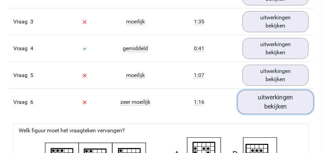
click at [270, 102] on link "uitwerkingen bekijken" at bounding box center [276, 102] width 76 height 24
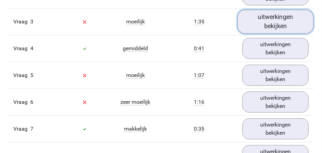
click at [265, 21] on link "uitwerkingen bekijken" at bounding box center [276, 22] width 76 height 24
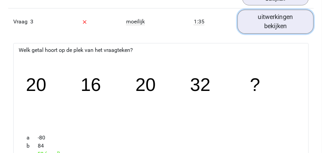
click at [265, 21] on link "uitwerkingen bekijken" at bounding box center [276, 22] width 76 height 24
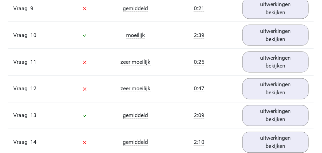
scroll to position [861, 0]
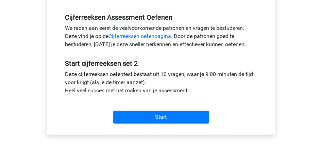
scroll to position [204, 0]
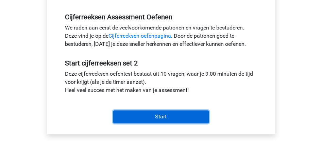
click at [162, 117] on input "Start" at bounding box center [161, 117] width 96 height 13
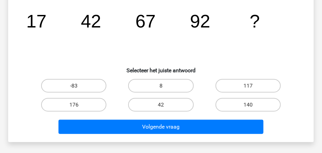
scroll to position [90, 0]
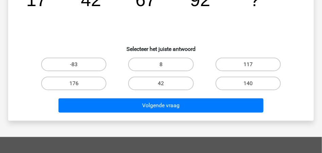
click at [238, 65] on label "117" at bounding box center [248, 65] width 65 height 14
click at [248, 65] on input "117" at bounding box center [250, 67] width 4 height 4
radio input "true"
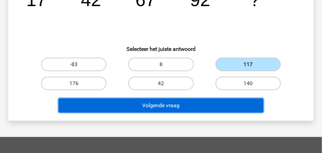
click at [165, 106] on button "Volgende vraag" at bounding box center [160, 106] width 205 height 14
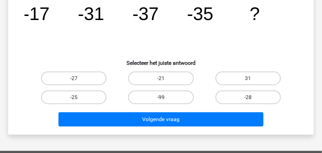
scroll to position [99, 0]
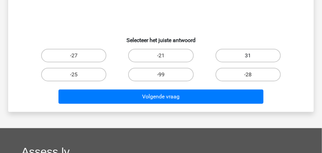
click at [234, 58] on label "31" at bounding box center [248, 56] width 65 height 14
click at [248, 58] on input "31" at bounding box center [250, 58] width 4 height 4
radio input "true"
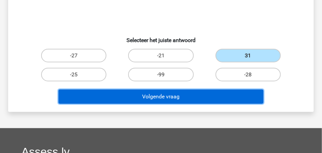
click at [192, 99] on button "Volgende vraag" at bounding box center [160, 97] width 205 height 14
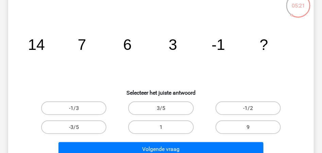
scroll to position [54, 0]
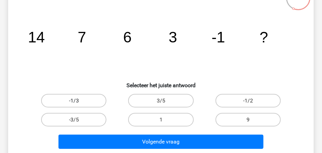
click at [81, 99] on label "-1/3" at bounding box center [73, 101] width 65 height 14
click at [78, 101] on input "-1/3" at bounding box center [76, 103] width 4 height 4
radio input "true"
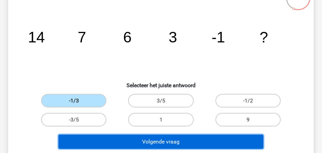
click at [173, 144] on button "Volgende vraag" at bounding box center [160, 142] width 205 height 14
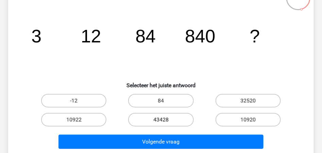
click at [158, 119] on label "43428" at bounding box center [160, 120] width 65 height 14
click at [161, 120] on input "43428" at bounding box center [163, 122] width 4 height 4
radio input "true"
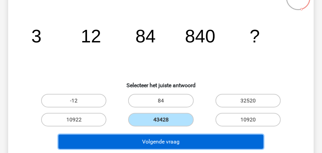
click at [165, 142] on button "Volgende vraag" at bounding box center [160, 142] width 205 height 14
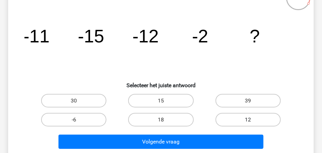
click at [246, 120] on label "12" at bounding box center [248, 120] width 65 height 14
click at [248, 120] on input "12" at bounding box center [250, 122] width 4 height 4
radio input "true"
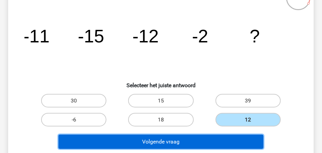
click at [149, 144] on button "Volgende vraag" at bounding box center [160, 142] width 205 height 14
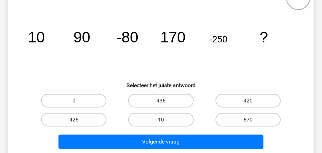
click at [240, 119] on label "670" at bounding box center [248, 120] width 65 height 14
click at [248, 120] on input "670" at bounding box center [250, 122] width 4 height 4
radio input "true"
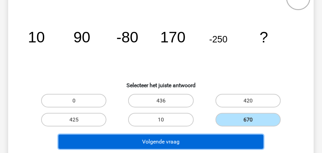
click at [168, 141] on button "Volgende vraag" at bounding box center [160, 142] width 205 height 14
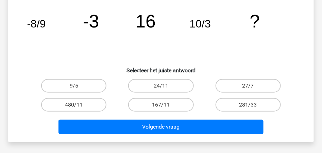
scroll to position [77, 0]
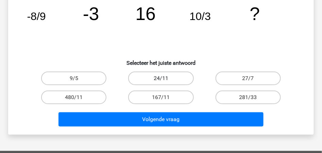
click at [170, 77] on label "24/11" at bounding box center [160, 79] width 65 height 14
click at [165, 79] on input "24/11" at bounding box center [163, 81] width 4 height 4
radio input "true"
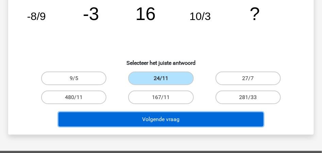
click at [163, 117] on button "Volgende vraag" at bounding box center [160, 120] width 205 height 14
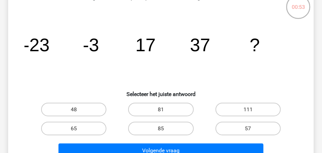
scroll to position [68, 0]
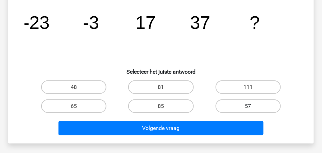
click at [239, 108] on label "57" at bounding box center [248, 107] width 65 height 14
click at [248, 108] on input "57" at bounding box center [250, 108] width 4 height 4
radio input "true"
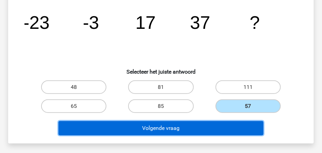
click at [186, 126] on button "Volgende vraag" at bounding box center [160, 128] width 205 height 14
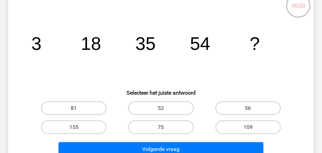
scroll to position [54, 0]
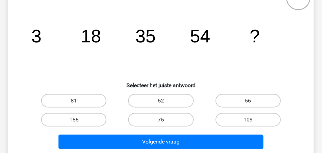
click at [165, 118] on label "75" at bounding box center [160, 120] width 65 height 14
click at [165, 120] on input "75" at bounding box center [163, 122] width 4 height 4
radio input "true"
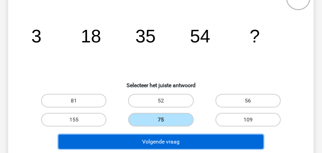
click at [175, 142] on button "Volgende vraag" at bounding box center [160, 142] width 205 height 14
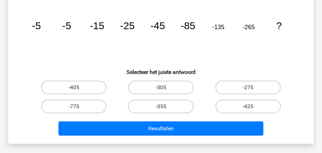
scroll to position [77, 0]
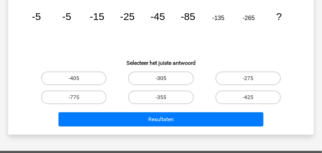
click at [166, 77] on label "-305" at bounding box center [160, 79] width 65 height 14
click at [165, 79] on input "-305" at bounding box center [163, 81] width 4 height 4
radio input "true"
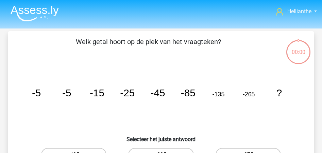
scroll to position [77, 0]
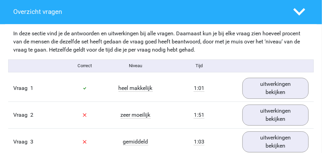
scroll to position [431, 0]
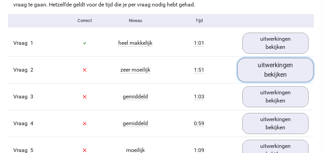
click at [276, 70] on link "uitwerkingen bekijken" at bounding box center [276, 70] width 76 height 24
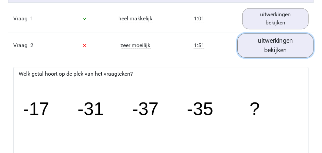
scroll to position [453, 0]
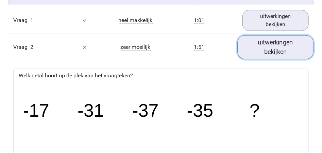
click at [279, 45] on link "uitwerkingen bekijken" at bounding box center [276, 47] width 76 height 24
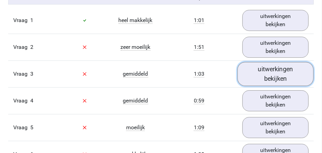
click at [273, 75] on link "uitwerkingen bekijken" at bounding box center [276, 74] width 76 height 24
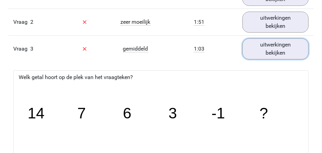
scroll to position [476, 0]
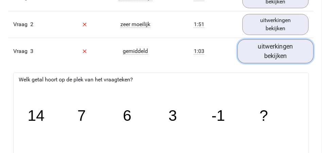
click at [274, 49] on link "uitwerkingen bekijken" at bounding box center [276, 51] width 76 height 24
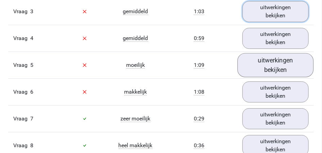
scroll to position [521, 0]
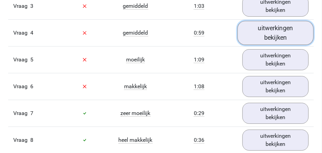
click at [268, 34] on link "uitwerkingen bekijken" at bounding box center [276, 33] width 76 height 24
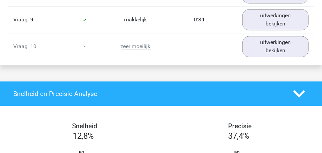
scroll to position [975, 0]
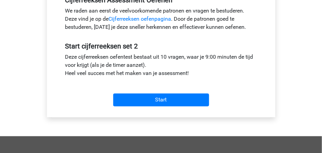
scroll to position [249, 0]
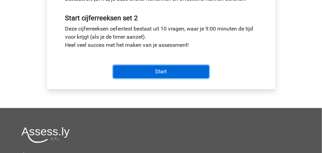
click at [163, 71] on input "Start" at bounding box center [161, 72] width 96 height 13
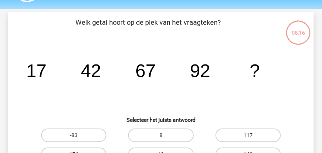
scroll to position [68, 0]
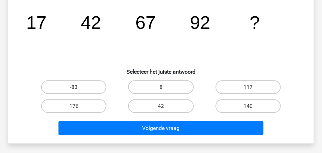
click at [242, 87] on label "117" at bounding box center [248, 88] width 65 height 14
click at [248, 87] on input "117" at bounding box center [250, 89] width 4 height 4
radio input "true"
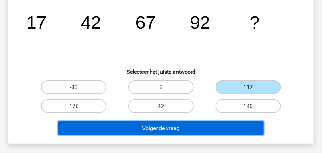
click at [170, 129] on button "Volgende vraag" at bounding box center [160, 128] width 205 height 14
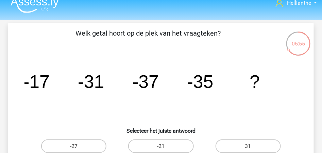
scroll to position [54, 0]
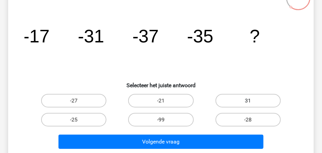
click at [234, 102] on label "31" at bounding box center [248, 101] width 65 height 14
click at [248, 102] on input "31" at bounding box center [250, 103] width 4 height 4
radio input "true"
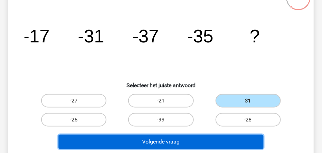
click at [182, 140] on button "Volgende vraag" at bounding box center [160, 142] width 205 height 14
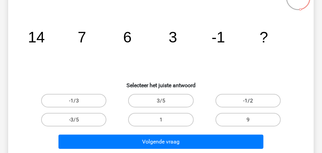
click at [245, 101] on label "-1/2" at bounding box center [248, 101] width 65 height 14
click at [248, 101] on input "-1/2" at bounding box center [250, 103] width 4 height 4
radio input "true"
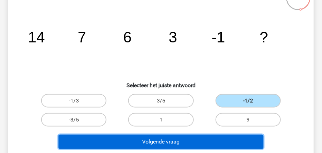
click at [197, 144] on button "Volgende vraag" at bounding box center [160, 142] width 205 height 14
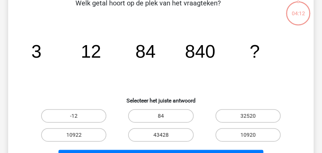
scroll to position [31, 0]
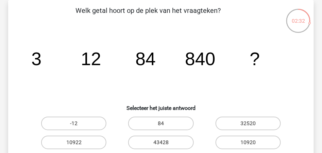
click at [252, 145] on input "10920" at bounding box center [250, 145] width 4 height 4
radio input "true"
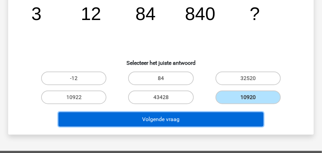
click at [158, 120] on button "Volgende vraag" at bounding box center [160, 120] width 205 height 14
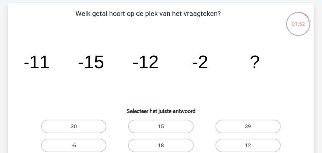
scroll to position [54, 0]
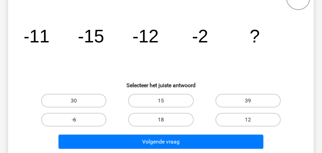
click at [80, 117] on label "-6" at bounding box center [73, 120] width 65 height 14
click at [78, 120] on input "-6" at bounding box center [76, 122] width 4 height 4
radio input "true"
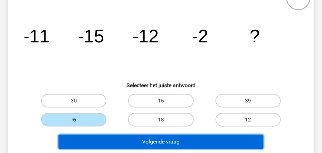
click at [160, 141] on button "Volgende vraag" at bounding box center [160, 142] width 205 height 14
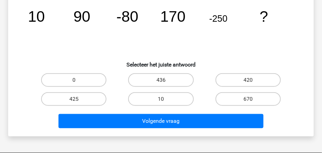
scroll to position [77, 0]
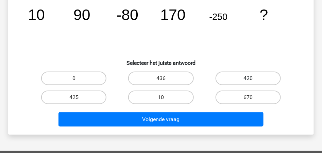
click at [235, 77] on label "420" at bounding box center [248, 79] width 65 height 14
click at [248, 79] on input "420" at bounding box center [250, 81] width 4 height 4
radio input "true"
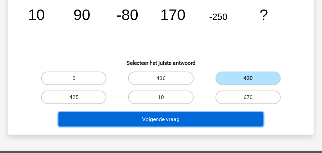
click at [161, 118] on button "Volgende vraag" at bounding box center [160, 120] width 205 height 14
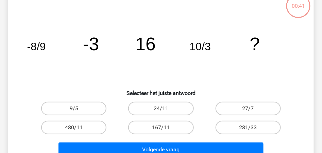
scroll to position [54, 0]
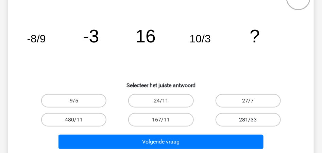
click at [245, 120] on label "281/33" at bounding box center [248, 120] width 65 height 14
click at [248, 120] on input "281/33" at bounding box center [250, 122] width 4 height 4
radio input "true"
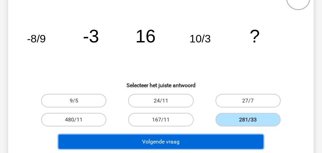
click at [178, 140] on button "Volgende vraag" at bounding box center [160, 142] width 205 height 14
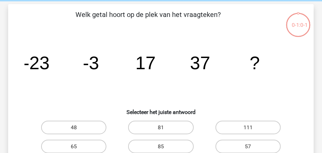
scroll to position [9, 0]
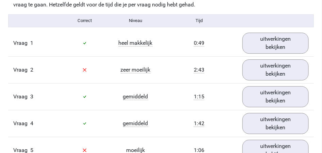
scroll to position [453, 0]
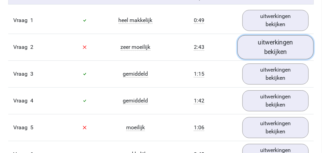
click at [265, 47] on link "uitwerkingen bekijken" at bounding box center [276, 47] width 76 height 24
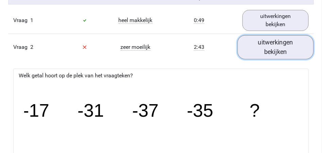
click at [271, 48] on link "uitwerkingen bekijken" at bounding box center [276, 47] width 76 height 24
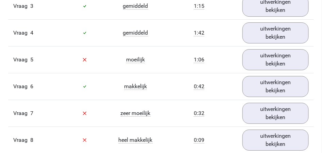
scroll to position [499, 0]
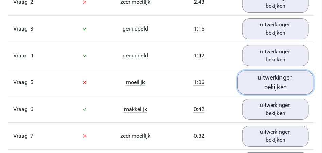
click at [269, 84] on link "uitwerkingen bekijken" at bounding box center [276, 82] width 76 height 24
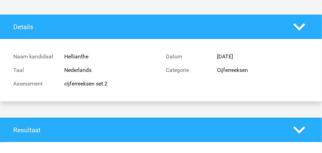
scroll to position [0, 0]
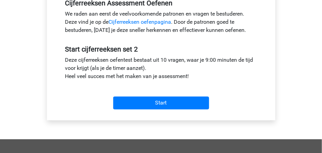
scroll to position [249, 0]
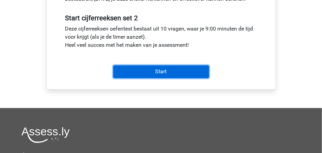
click at [159, 72] on input "Start" at bounding box center [161, 72] width 96 height 13
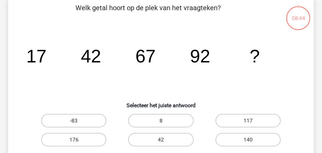
scroll to position [68, 0]
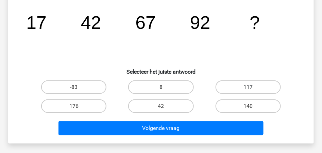
click at [245, 87] on label "117" at bounding box center [248, 88] width 65 height 14
click at [248, 87] on input "117" at bounding box center [250, 89] width 4 height 4
radio input "true"
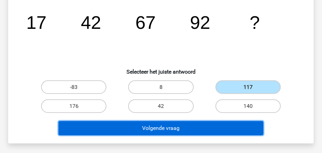
click at [157, 130] on button "Volgende vraag" at bounding box center [160, 128] width 205 height 14
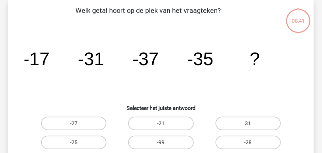
scroll to position [54, 0]
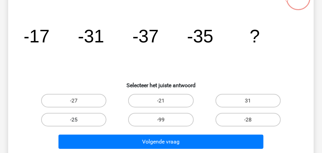
click at [71, 120] on label "-25" at bounding box center [73, 120] width 65 height 14
click at [74, 120] on input "-25" at bounding box center [76, 122] width 4 height 4
radio input "true"
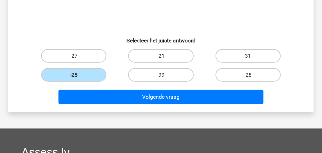
scroll to position [99, 0]
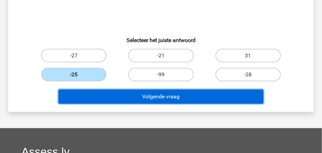
click at [160, 96] on button "Volgende vraag" at bounding box center [160, 97] width 205 height 14
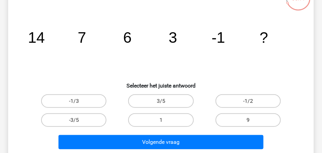
scroll to position [54, 0]
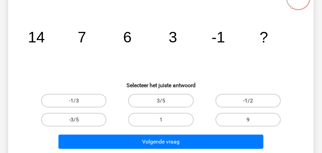
click at [235, 100] on label "-1/2" at bounding box center [248, 101] width 65 height 14
click at [248, 101] on input "-1/2" at bounding box center [250, 103] width 4 height 4
radio input "true"
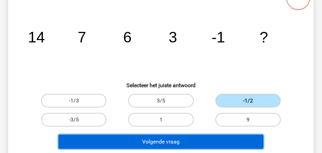
click at [181, 139] on button "Volgende vraag" at bounding box center [160, 142] width 205 height 14
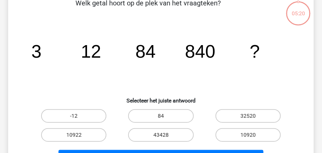
scroll to position [31, 0]
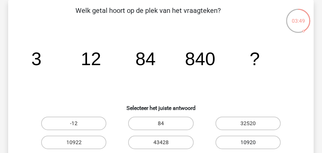
click at [242, 138] on label "10920" at bounding box center [248, 143] width 65 height 14
click at [248, 143] on input "10920" at bounding box center [250, 145] width 4 height 4
radio input "true"
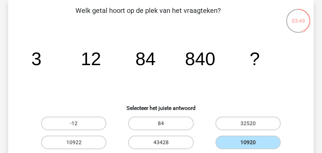
scroll to position [99, 0]
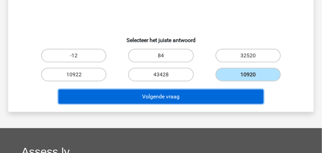
click at [175, 98] on button "Volgende vraag" at bounding box center [160, 97] width 205 height 14
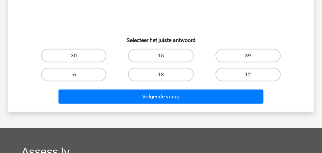
click at [250, 73] on label "12" at bounding box center [248, 75] width 65 height 14
click at [250, 75] on input "12" at bounding box center [250, 77] width 4 height 4
radio input "true"
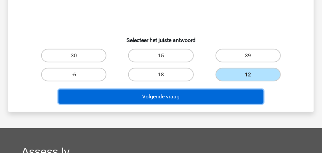
click at [191, 100] on button "Volgende vraag" at bounding box center [160, 97] width 205 height 14
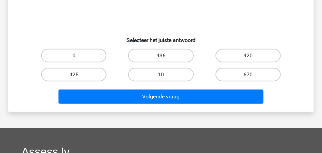
click at [253, 54] on label "420" at bounding box center [248, 56] width 65 height 14
click at [253, 56] on input "420" at bounding box center [250, 58] width 4 height 4
radio input "true"
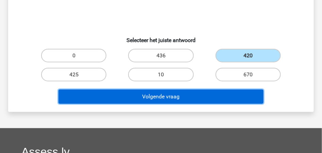
click at [181, 96] on button "Volgende vraag" at bounding box center [160, 97] width 205 height 14
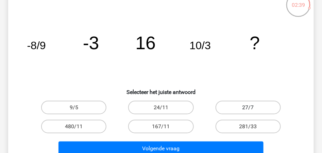
scroll to position [54, 0]
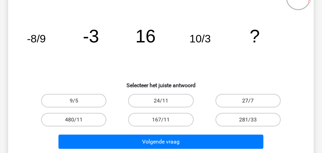
click at [243, 97] on label "27/7" at bounding box center [248, 101] width 65 height 14
click at [248, 101] on input "27/7" at bounding box center [250, 103] width 4 height 4
radio input "true"
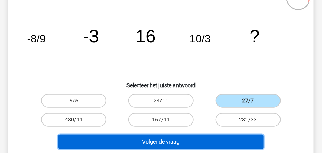
click at [163, 141] on button "Volgende vraag" at bounding box center [160, 142] width 205 height 14
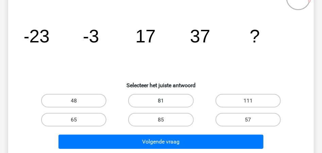
drag, startPoint x: 166, startPoint y: 102, endPoint x: 166, endPoint y: 105, distance: 3.4
click at [166, 101] on label "81" at bounding box center [160, 101] width 65 height 14
click at [165, 101] on input "81" at bounding box center [163, 103] width 4 height 4
radio input "true"
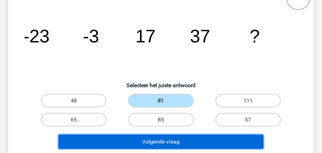
click at [173, 142] on button "Volgende vraag" at bounding box center [160, 142] width 205 height 14
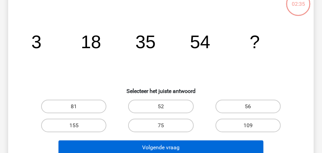
scroll to position [77, 0]
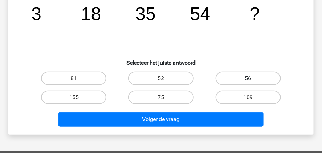
click at [240, 81] on label "56" at bounding box center [248, 79] width 65 height 14
click at [248, 81] on input "56" at bounding box center [250, 81] width 4 height 4
radio input "true"
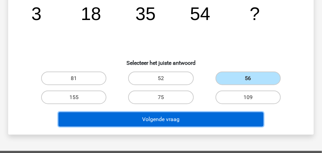
click at [194, 117] on button "Volgende vraag" at bounding box center [160, 120] width 205 height 14
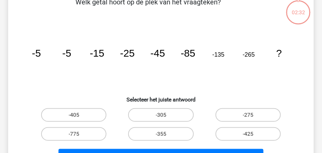
scroll to position [54, 0]
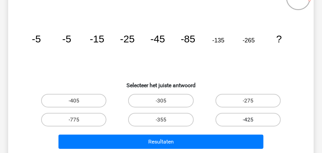
click at [240, 119] on label "-425" at bounding box center [248, 120] width 65 height 14
click at [248, 120] on input "-425" at bounding box center [250, 122] width 4 height 4
radio input "true"
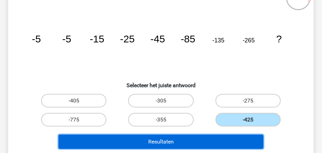
click at [180, 141] on button "Resultaten" at bounding box center [160, 142] width 205 height 14
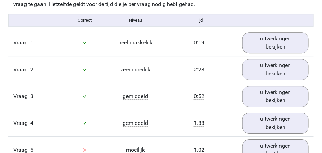
scroll to position [408, 0]
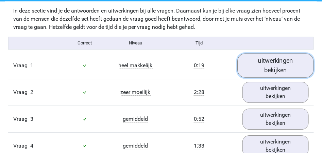
click at [265, 63] on link "uitwerkingen bekijken" at bounding box center [276, 65] width 76 height 24
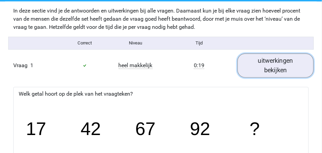
click at [272, 69] on link "uitwerkingen bekijken" at bounding box center [276, 65] width 76 height 24
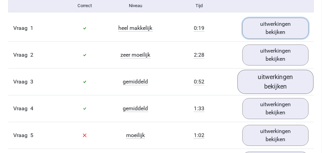
scroll to position [453, 0]
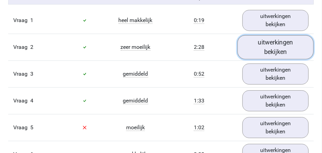
click at [269, 44] on link "uitwerkingen bekijken" at bounding box center [276, 47] width 76 height 24
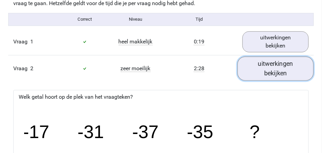
scroll to position [431, 0]
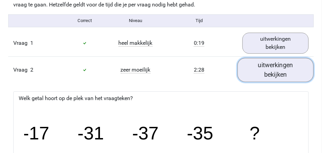
click at [265, 71] on link "uitwerkingen bekijken" at bounding box center [276, 70] width 76 height 24
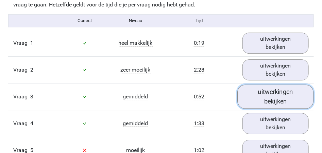
click at [270, 96] on link "uitwerkingen bekijken" at bounding box center [276, 97] width 76 height 24
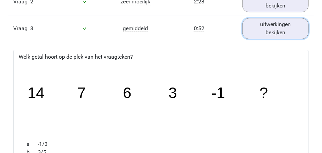
scroll to position [499, 0]
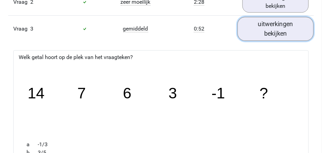
click at [270, 31] on link "uitwerkingen bekijken" at bounding box center [276, 29] width 76 height 24
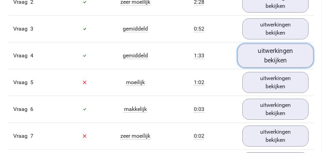
click at [271, 56] on link "uitwerkingen bekijken" at bounding box center [276, 56] width 76 height 24
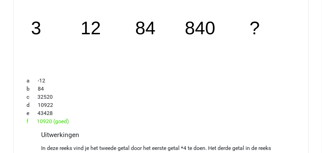
scroll to position [544, 0]
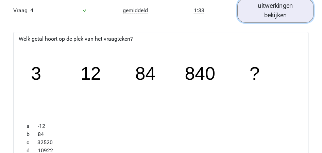
click at [266, 17] on link "uitwerkingen bekijken" at bounding box center [276, 10] width 76 height 24
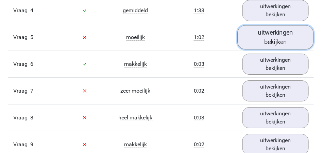
click at [271, 36] on link "uitwerkingen bekijken" at bounding box center [276, 37] width 76 height 24
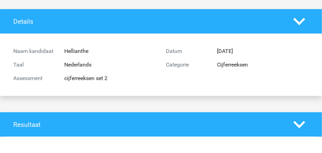
scroll to position [0, 0]
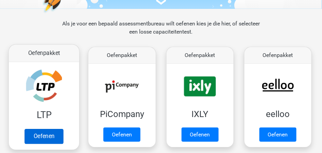
scroll to position [90, 0]
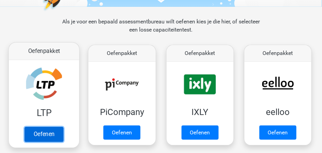
click at [43, 133] on link "Oefenen" at bounding box center [43, 135] width 39 height 15
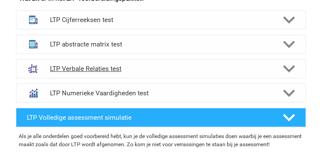
scroll to position [272, 0]
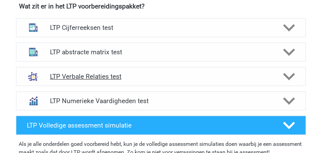
click at [288, 77] on polygon at bounding box center [289, 76] width 12 height 7
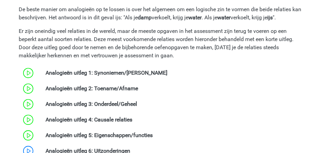
scroll to position [408, 0]
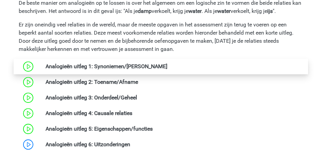
click at [167, 65] on link at bounding box center [167, 66] width 0 height 6
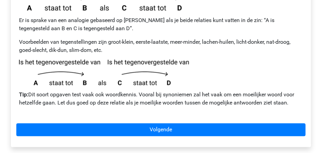
scroll to position [226, 0]
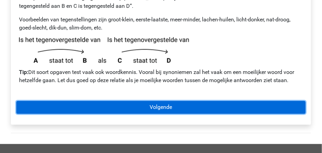
click at [146, 101] on link "Volgende" at bounding box center [160, 107] width 289 height 13
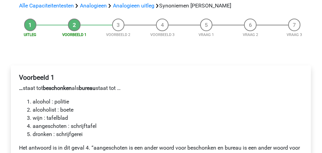
scroll to position [90, 0]
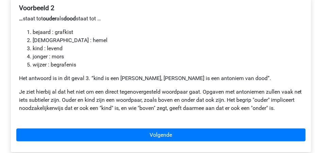
scroll to position [158, 0]
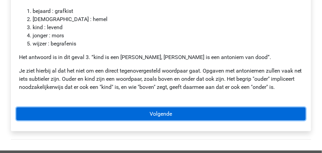
click at [142, 108] on link "Volgende" at bounding box center [160, 114] width 289 height 13
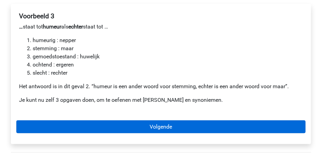
scroll to position [136, 0]
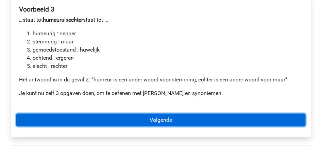
click at [159, 114] on link "Volgende" at bounding box center [160, 120] width 289 height 13
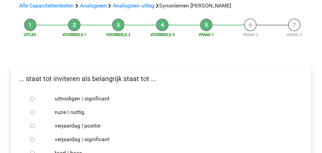
scroll to position [90, 0]
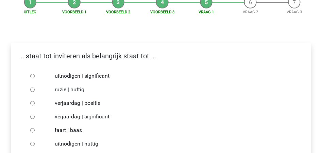
click at [32, 74] on input "uitnodigen | significant" at bounding box center [32, 76] width 4 height 4
radio input "true"
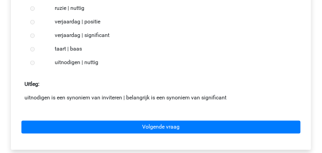
scroll to position [158, 0]
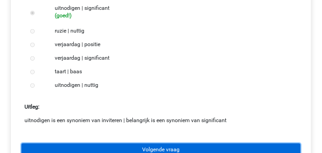
click at [163, 144] on link "Volgende vraag" at bounding box center [160, 150] width 279 height 13
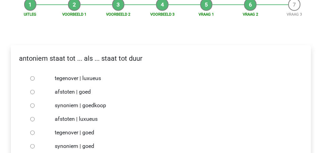
scroll to position [90, 0]
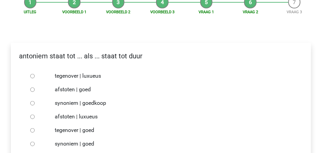
click at [33, 101] on input "synoniem | goedkoop" at bounding box center [32, 103] width 4 height 4
radio input "true"
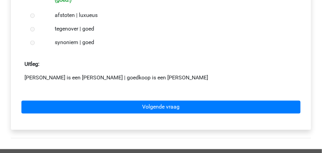
scroll to position [204, 0]
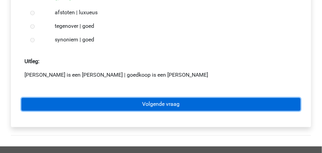
click at [161, 98] on link "Volgende vraag" at bounding box center [160, 104] width 279 height 13
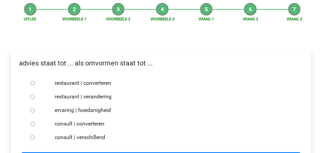
scroll to position [90, 0]
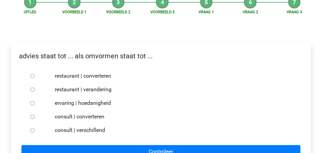
click at [32, 115] on input "consult | converteren" at bounding box center [32, 117] width 4 height 4
radio input "true"
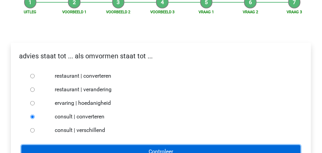
click at [161, 146] on input "Controleer" at bounding box center [160, 152] width 279 height 13
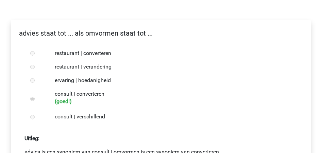
scroll to position [158, 0]
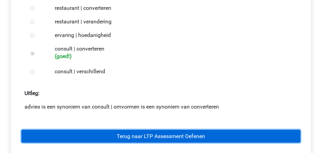
click at [167, 130] on link "Terug naar LTP Assessment Oefenen" at bounding box center [160, 136] width 279 height 13
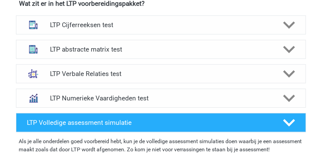
scroll to position [272, 0]
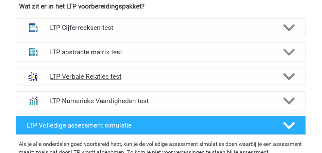
click at [287, 78] on polygon at bounding box center [289, 76] width 12 height 7
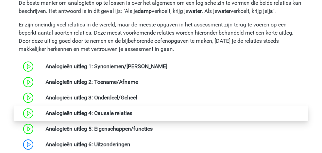
scroll to position [431, 0]
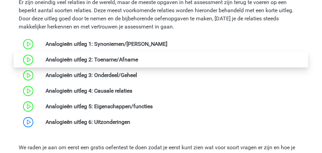
click at [138, 59] on link at bounding box center [138, 59] width 0 height 6
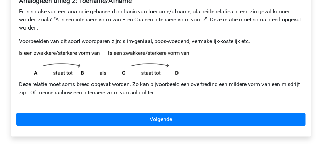
scroll to position [136, 0]
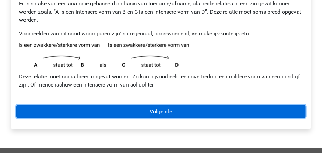
click at [159, 112] on link "Volgende" at bounding box center [160, 111] width 289 height 13
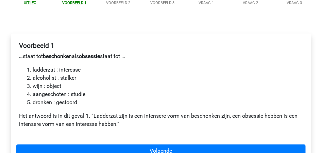
scroll to position [113, 0]
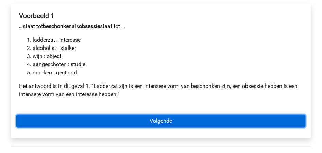
click at [140, 120] on link "Volgende" at bounding box center [160, 121] width 289 height 13
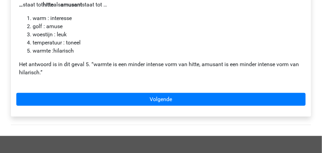
scroll to position [136, 0]
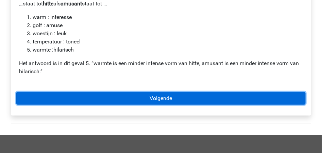
click at [154, 97] on link "Volgende" at bounding box center [160, 98] width 289 height 13
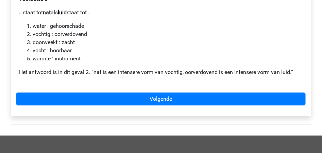
scroll to position [136, 0]
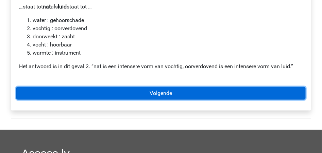
click at [158, 89] on link "Volgende" at bounding box center [160, 93] width 289 height 13
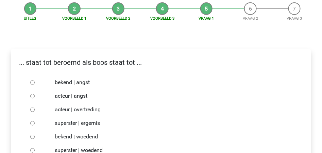
scroll to position [90, 0]
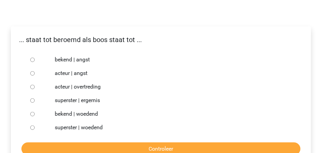
click at [32, 114] on input "bekend | woedend" at bounding box center [32, 114] width 4 height 4
radio input "true"
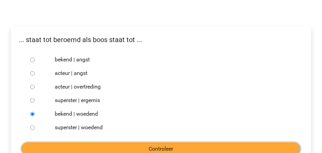
click at [125, 148] on input "Controleer" at bounding box center [160, 149] width 279 height 13
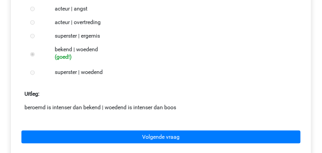
scroll to position [158, 0]
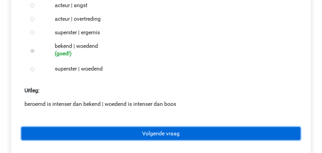
click at [150, 132] on link "Volgende vraag" at bounding box center [160, 134] width 279 height 13
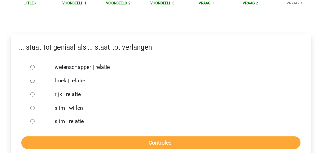
scroll to position [90, 0]
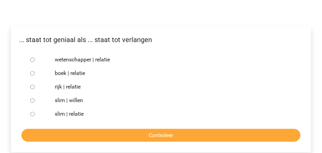
click at [30, 100] on input "slim | willen" at bounding box center [32, 101] width 4 height 4
radio input "true"
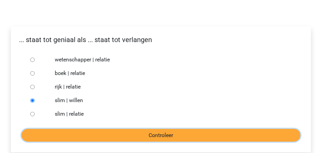
click at [149, 133] on input "Controleer" at bounding box center [160, 135] width 279 height 13
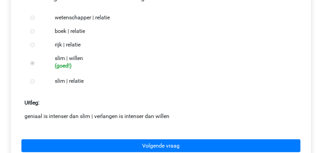
scroll to position [158, 0]
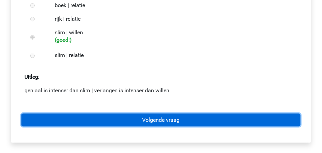
click at [149, 121] on link "Volgende vraag" at bounding box center [160, 120] width 279 height 13
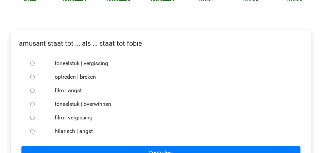
scroll to position [90, 0]
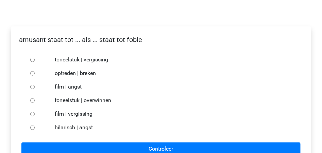
click at [33, 127] on input "hilarisch | angst" at bounding box center [32, 128] width 4 height 4
radio input "true"
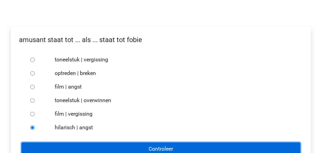
click at [161, 149] on input "Controleer" at bounding box center [160, 149] width 279 height 13
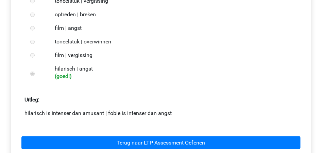
scroll to position [158, 0]
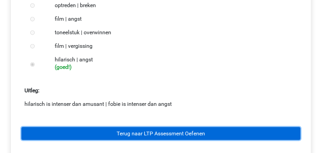
click at [161, 135] on link "Terug naar LTP Assessment Oefenen" at bounding box center [160, 134] width 279 height 13
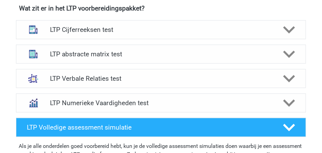
scroll to position [272, 0]
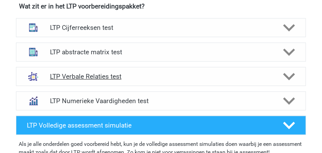
click at [290, 75] on icon at bounding box center [289, 77] width 12 height 12
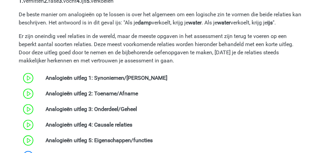
scroll to position [408, 0]
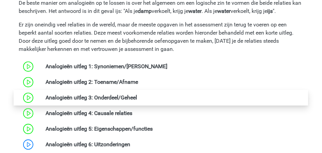
click at [137, 97] on link at bounding box center [137, 98] width 0 height 6
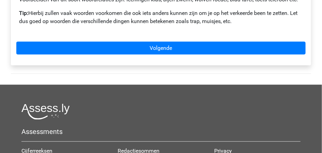
scroll to position [204, 0]
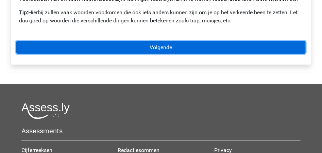
click at [167, 48] on link "Volgende" at bounding box center [160, 47] width 289 height 13
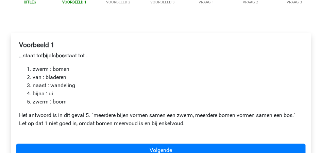
scroll to position [90, 0]
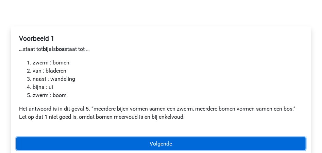
drag, startPoint x: 165, startPoint y: 142, endPoint x: 164, endPoint y: 137, distance: 4.9
click at [165, 142] on link "Volgende" at bounding box center [160, 144] width 289 height 13
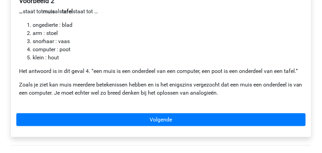
scroll to position [136, 0]
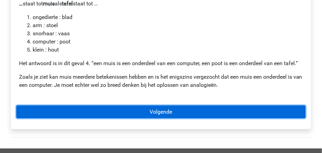
click at [160, 111] on link "Volgende" at bounding box center [160, 112] width 289 height 13
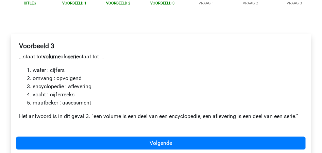
scroll to position [90, 0]
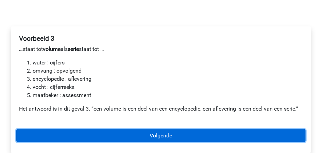
click at [157, 133] on link "Volgende" at bounding box center [160, 136] width 289 height 13
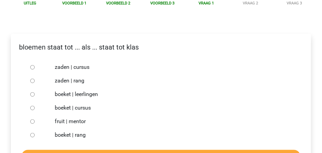
scroll to position [90, 0]
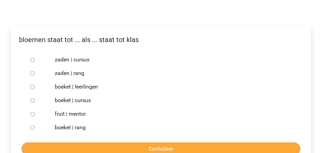
click at [33, 87] on input "boeket | leerlingen" at bounding box center [32, 87] width 4 height 4
radio input "true"
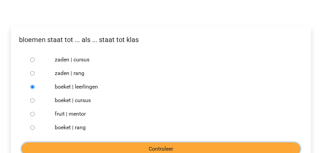
click at [165, 148] on input "Controleer" at bounding box center [160, 149] width 279 height 13
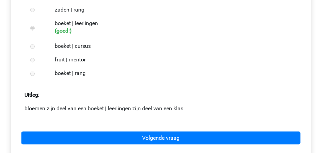
scroll to position [158, 0]
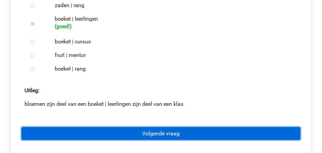
click at [160, 133] on link "Volgende vraag" at bounding box center [160, 134] width 279 height 13
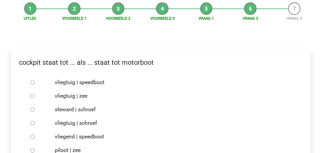
scroll to position [90, 0]
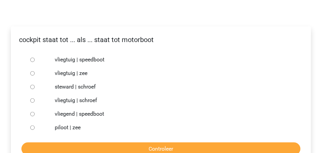
click at [32, 101] on input "vliegtuig | schroef" at bounding box center [32, 101] width 4 height 4
radio input "true"
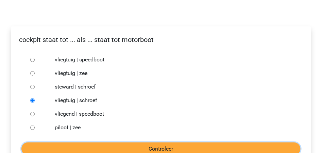
click at [157, 148] on input "Controleer" at bounding box center [160, 149] width 279 height 13
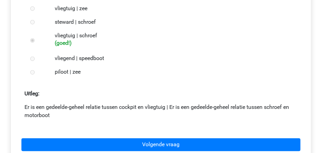
scroll to position [158, 0]
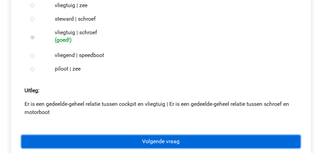
click at [157, 140] on link "Volgende vraag" at bounding box center [160, 142] width 279 height 13
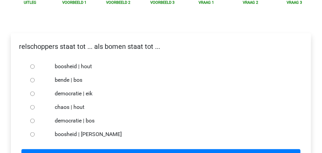
scroll to position [90, 0]
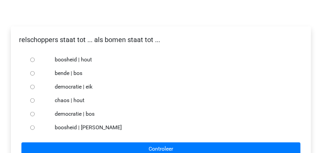
click at [32, 73] on input "bende | bos" at bounding box center [32, 73] width 4 height 4
radio input "true"
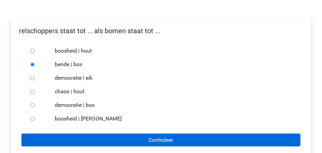
scroll to position [113, 0]
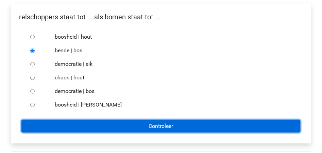
click at [160, 125] on input "Controleer" at bounding box center [160, 126] width 279 height 13
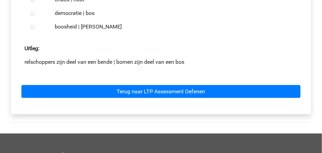
scroll to position [181, 0]
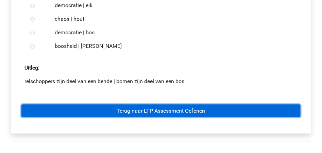
click at [166, 112] on link "Terug naar LTP Assessment Oefenen" at bounding box center [160, 111] width 279 height 13
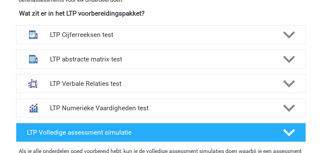
scroll to position [272, 0]
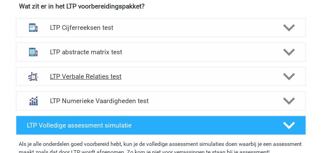
click at [286, 73] on icon at bounding box center [289, 77] width 12 height 12
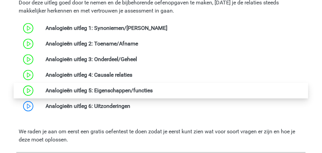
scroll to position [453, 0]
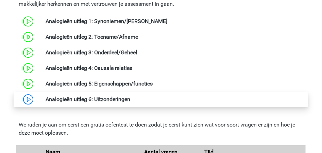
click at [130, 98] on link at bounding box center [130, 99] width 0 height 6
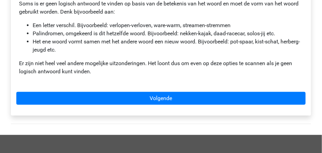
scroll to position [113, 0]
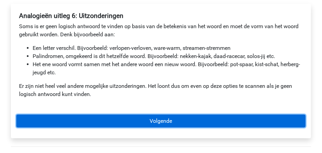
click at [161, 124] on link "Volgende" at bounding box center [160, 121] width 289 height 13
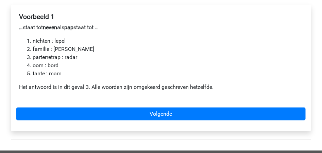
scroll to position [113, 0]
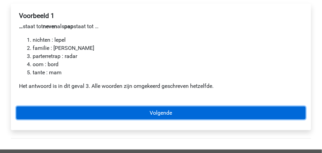
click at [135, 116] on link "Volgende" at bounding box center [160, 113] width 289 height 13
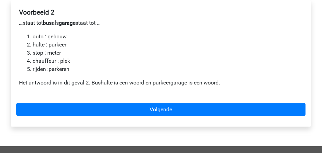
scroll to position [136, 0]
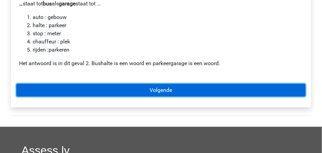
click at [162, 90] on link "Volgende" at bounding box center [160, 90] width 289 height 13
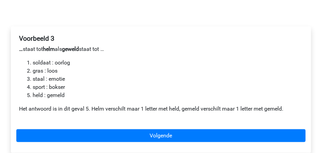
scroll to position [113, 0]
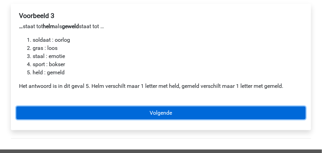
click at [136, 110] on link "Volgende" at bounding box center [160, 113] width 289 height 13
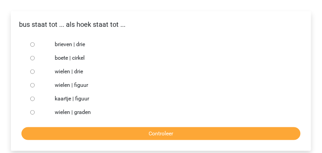
scroll to position [113, 0]
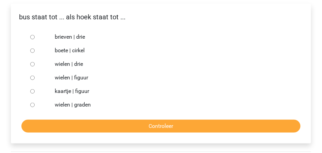
click at [33, 38] on input "brieven | drie" at bounding box center [32, 37] width 4 height 4
radio input "true"
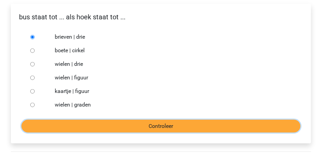
click at [152, 126] on input "Controleer" at bounding box center [160, 126] width 279 height 13
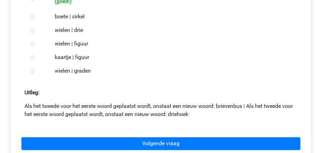
scroll to position [158, 0]
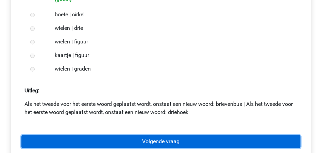
click at [157, 145] on link "Volgende vraag" at bounding box center [160, 142] width 279 height 13
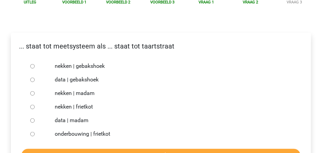
scroll to position [90, 0]
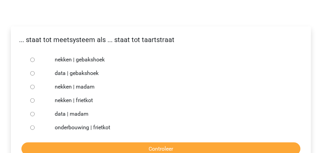
drag, startPoint x: 109, startPoint y: 106, endPoint x: 104, endPoint y: 104, distance: 5.6
click at [104, 104] on label "nekken | frietkot" at bounding box center [172, 101] width 235 height 8
click at [35, 103] on input "nekken | frietkot" at bounding box center [32, 101] width 4 height 4
radio input "true"
click at [32, 87] on input "nekken | madam" at bounding box center [32, 87] width 4 height 4
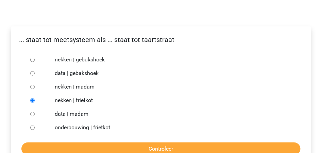
radio input "true"
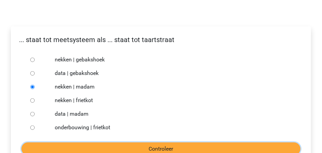
click at [161, 150] on input "Controleer" at bounding box center [160, 149] width 279 height 13
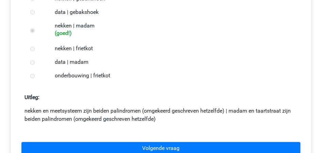
scroll to position [158, 0]
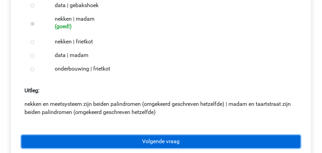
click at [164, 140] on link "Volgende vraag" at bounding box center [160, 142] width 279 height 13
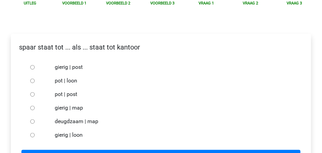
scroll to position [90, 0]
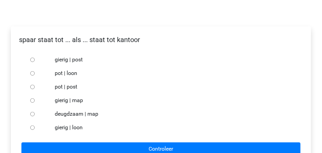
click at [32, 87] on input "pot | post" at bounding box center [32, 87] width 4 height 4
radio input "true"
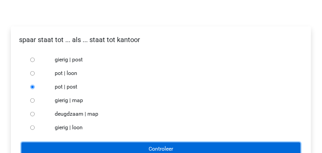
click at [176, 149] on input "Controleer" at bounding box center [160, 149] width 279 height 13
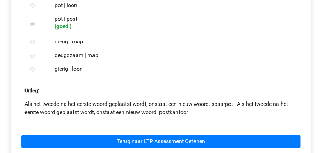
scroll to position [181, 0]
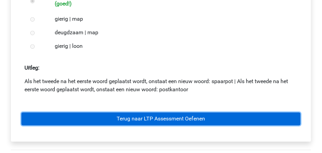
click at [152, 121] on link "Terug naar LTP Assessment Oefenen" at bounding box center [160, 119] width 279 height 13
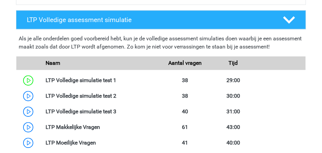
scroll to position [385, 0]
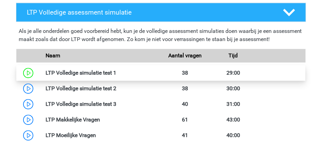
click at [116, 72] on link at bounding box center [116, 73] width 0 height 6
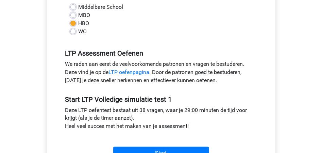
scroll to position [204, 0]
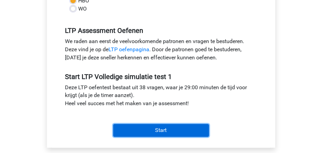
click at [160, 130] on input "Start" at bounding box center [161, 130] width 96 height 13
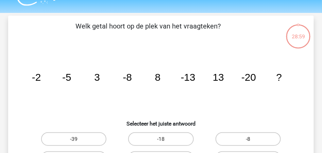
scroll to position [22, 0]
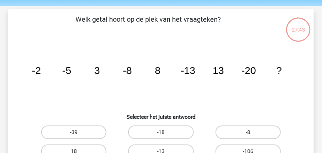
click at [95, 149] on label "18" at bounding box center [73, 152] width 65 height 14
click at [78, 152] on input "18" at bounding box center [76, 154] width 4 height 4
radio input "true"
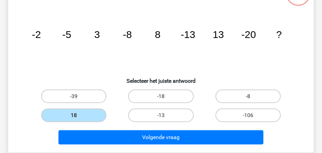
scroll to position [62, 0]
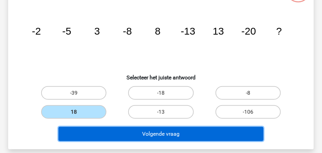
click at [180, 135] on button "Volgende vraag" at bounding box center [160, 134] width 205 height 14
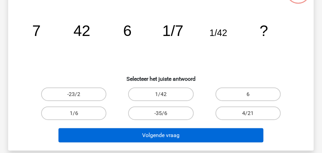
scroll to position [31, 0]
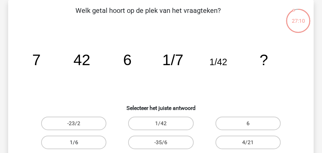
click at [80, 143] on label "1/6" at bounding box center [73, 143] width 65 height 14
click at [78, 143] on input "1/6" at bounding box center [76, 145] width 4 height 4
radio input "true"
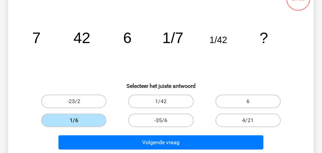
scroll to position [76, 0]
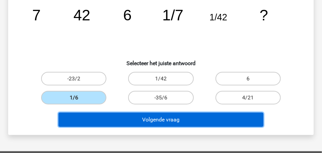
click at [177, 119] on button "Volgende vraag" at bounding box center [160, 120] width 205 height 14
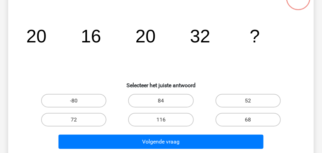
scroll to position [31, 0]
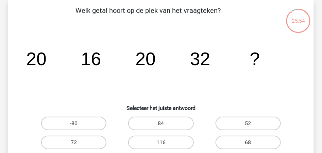
click at [249, 124] on input "52" at bounding box center [250, 126] width 4 height 4
radio input "true"
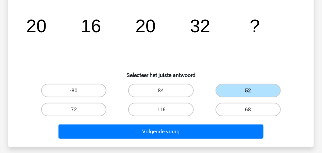
scroll to position [80, 0]
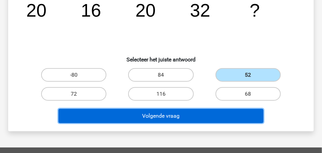
click at [174, 119] on button "Volgende vraag" at bounding box center [160, 116] width 205 height 14
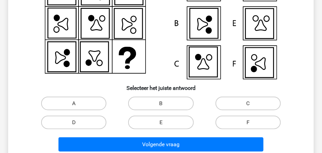
scroll to position [96, 0]
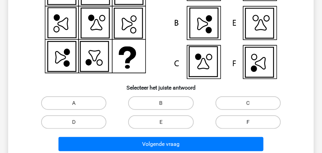
click at [242, 121] on label "F" at bounding box center [248, 123] width 65 height 14
click at [248, 122] on input "F" at bounding box center [250, 124] width 4 height 4
radio input "true"
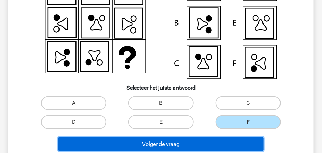
click at [177, 142] on button "Volgende vraag" at bounding box center [160, 144] width 205 height 14
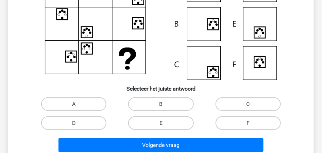
scroll to position [122, 0]
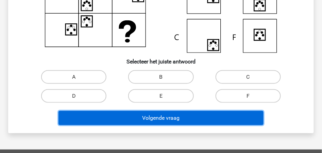
click at [158, 119] on button "Volgende vraag" at bounding box center [160, 118] width 205 height 14
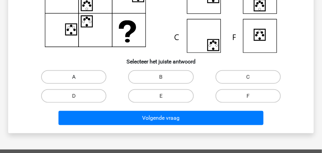
click at [80, 79] on label "A" at bounding box center [73, 77] width 65 height 14
click at [78, 79] on input "A" at bounding box center [76, 79] width 4 height 4
radio input "true"
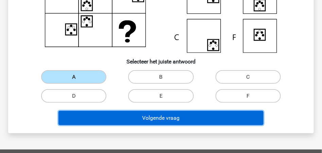
click at [160, 121] on button "Volgende vraag" at bounding box center [160, 118] width 205 height 14
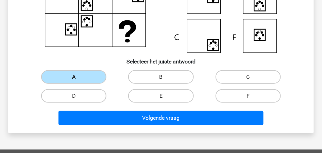
click at [84, 78] on label "A" at bounding box center [73, 77] width 65 height 14
click at [78, 78] on input "A" at bounding box center [76, 79] width 4 height 4
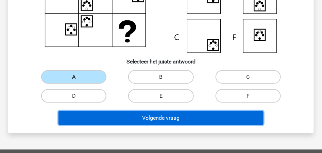
click at [163, 116] on button "Volgende vraag" at bounding box center [160, 118] width 205 height 14
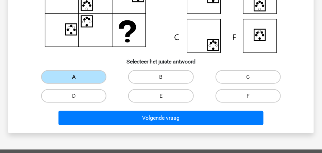
click at [67, 77] on label "A" at bounding box center [73, 77] width 65 height 14
click at [74, 77] on input "A" at bounding box center [76, 79] width 4 height 4
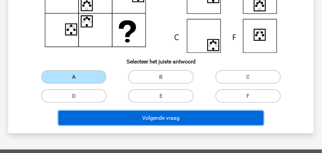
click at [164, 119] on button "Volgende vraag" at bounding box center [160, 118] width 205 height 14
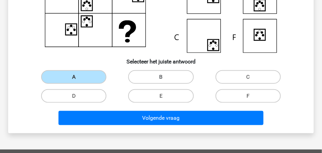
click at [163, 76] on label "B" at bounding box center [160, 77] width 65 height 14
click at [163, 77] on input "B" at bounding box center [163, 79] width 4 height 4
radio input "true"
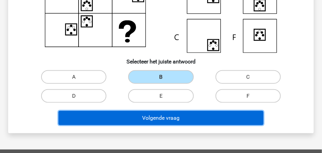
click at [164, 117] on button "Volgende vraag" at bounding box center [160, 118] width 205 height 14
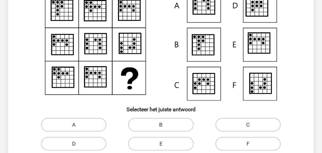
scroll to position [77, 0]
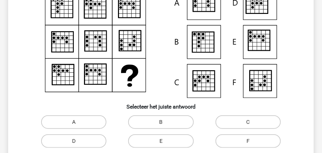
click at [163, 124] on input "B" at bounding box center [163, 124] width 4 height 4
radio input "true"
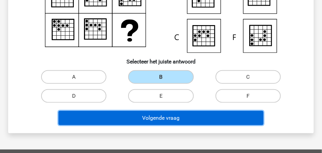
click at [164, 122] on button "Volgende vraag" at bounding box center [160, 118] width 205 height 14
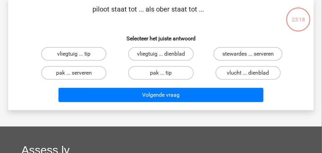
scroll to position [31, 0]
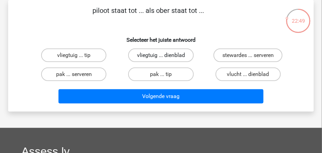
click at [163, 54] on label "vliegtuig ... dienblad" at bounding box center [161, 56] width 66 height 14
click at [163, 55] on input "vliegtuig ... dienblad" at bounding box center [163, 57] width 4 height 4
radio input "true"
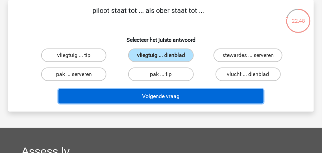
click at [167, 93] on button "Volgende vraag" at bounding box center [160, 96] width 205 height 14
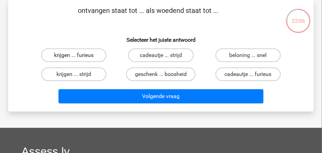
click at [73, 55] on label "krijgen ... furieus" at bounding box center [73, 56] width 65 height 14
click at [74, 55] on input "krijgen ... furieus" at bounding box center [76, 57] width 4 height 4
radio input "true"
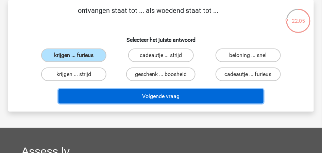
click at [152, 98] on button "Volgende vraag" at bounding box center [160, 96] width 205 height 14
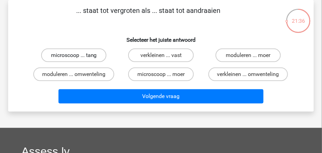
click at [79, 54] on label "microscoop ... tang" at bounding box center [73, 56] width 65 height 14
click at [78, 55] on input "microscoop ... tang" at bounding box center [76, 57] width 4 height 4
radio input "true"
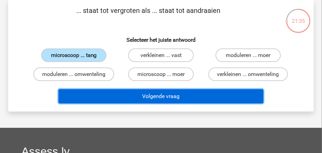
click at [150, 98] on button "Volgende vraag" at bounding box center [160, 96] width 205 height 14
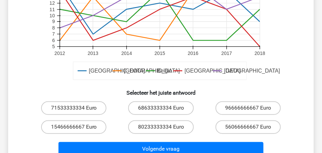
scroll to position [226, 0]
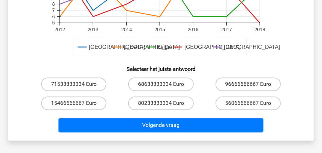
click at [237, 80] on label "96666666667 Euro" at bounding box center [248, 85] width 65 height 14
click at [248, 85] on input "96666666667 Euro" at bounding box center [250, 87] width 4 height 4
radio input "true"
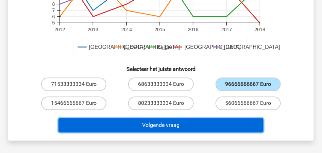
click at [161, 127] on button "Volgende vraag" at bounding box center [160, 126] width 205 height 14
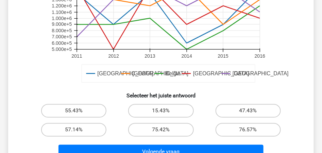
scroll to position [207, 0]
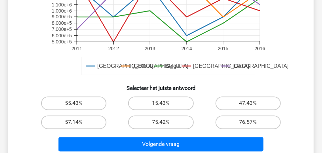
click at [75, 125] on input "57.14%" at bounding box center [76, 125] width 4 height 4
radio input "true"
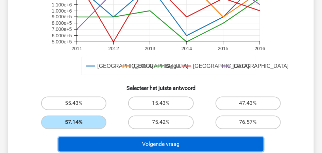
click at [148, 145] on button "Volgende vraag" at bounding box center [160, 145] width 205 height 14
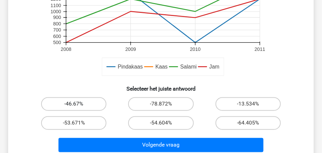
scroll to position [213, 0]
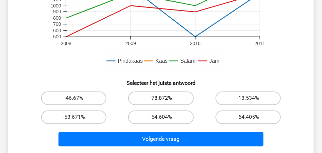
click at [177, 98] on label "-78.872%" at bounding box center [160, 99] width 65 height 14
click at [165, 99] on input "-78.872%" at bounding box center [163, 101] width 4 height 4
radio input "true"
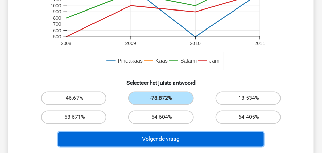
click at [167, 144] on button "Volgende vraag" at bounding box center [160, 140] width 205 height 14
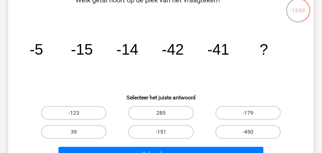
scroll to position [43, 0]
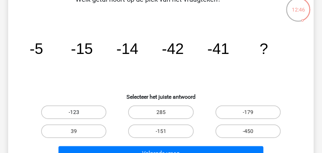
click at [82, 114] on label "-123" at bounding box center [73, 113] width 65 height 14
click at [78, 114] on input "-123" at bounding box center [76, 115] width 4 height 4
radio input "true"
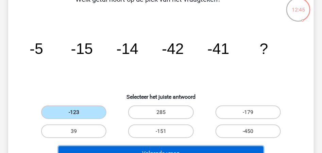
click at [144, 149] on button "Volgende vraag" at bounding box center [160, 154] width 205 height 14
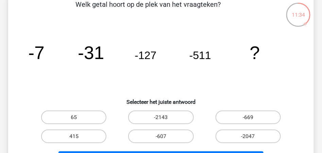
scroll to position [31, 0]
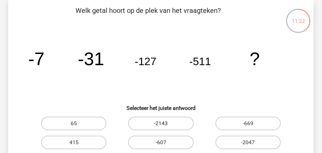
click at [166, 123] on label "-2143" at bounding box center [160, 124] width 65 height 14
click at [165, 124] on input "-2143" at bounding box center [163, 126] width 4 height 4
radio input "true"
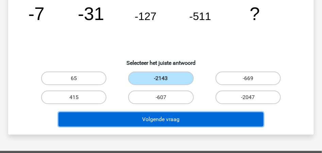
click at [168, 119] on button "Volgende vraag" at bounding box center [160, 120] width 205 height 14
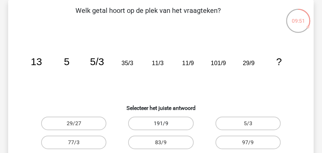
click at [161, 122] on label "191/9" at bounding box center [160, 124] width 65 height 14
click at [161, 124] on input "191/9" at bounding box center [163, 126] width 4 height 4
radio input "true"
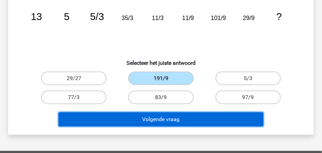
click at [162, 121] on button "Volgende vraag" at bounding box center [160, 120] width 205 height 14
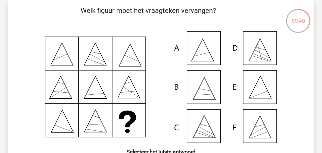
click at [259, 90] on icon at bounding box center [160, 87] width 273 height 112
click at [259, 92] on icon at bounding box center [160, 87] width 273 height 112
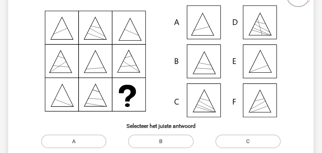
scroll to position [122, 0]
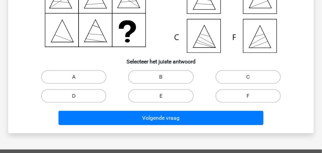
click at [168, 96] on label "E" at bounding box center [160, 96] width 65 height 14
click at [165, 96] on input "E" at bounding box center [163, 98] width 4 height 4
radio input "true"
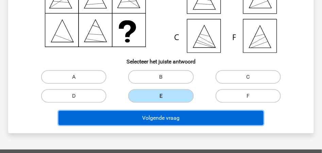
click at [168, 115] on button "Volgende vraag" at bounding box center [160, 118] width 205 height 14
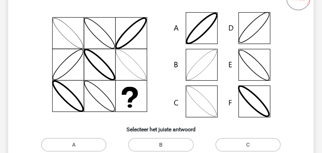
scroll to position [77, 0]
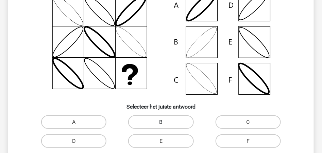
click at [163, 121] on label "B" at bounding box center [160, 123] width 65 height 14
click at [163, 122] on input "B" at bounding box center [163, 124] width 4 height 4
radio input "true"
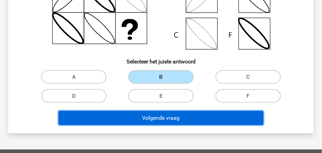
click at [165, 119] on button "Volgende vraag" at bounding box center [160, 118] width 205 height 14
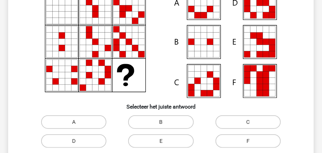
click at [164, 145] on input "E" at bounding box center [163, 143] width 4 height 4
radio input "true"
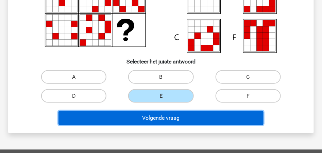
click at [167, 116] on button "Volgende vraag" at bounding box center [160, 118] width 205 height 14
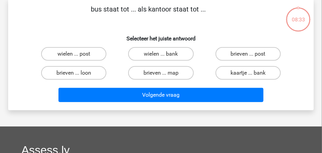
scroll to position [31, 0]
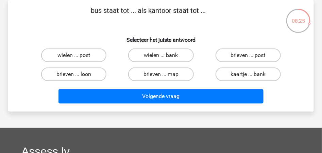
click at [252, 56] on input "brieven ... post" at bounding box center [250, 57] width 4 height 4
radio input "true"
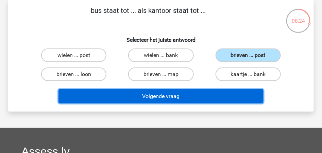
click at [176, 101] on button "Volgende vraag" at bounding box center [160, 96] width 205 height 14
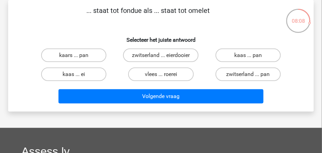
click at [75, 74] on input "kaas ... ei" at bounding box center [76, 76] width 4 height 4
radio input "true"
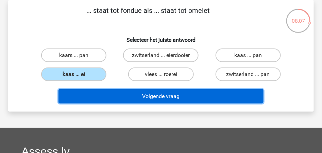
click at [157, 96] on button "Volgende vraag" at bounding box center [160, 96] width 205 height 14
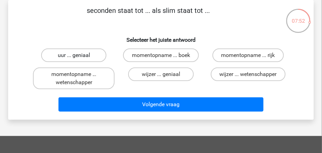
click at [71, 60] on label "uur ... geniaal" at bounding box center [73, 56] width 65 height 14
click at [74, 60] on input "uur ... geniaal" at bounding box center [76, 57] width 4 height 4
radio input "true"
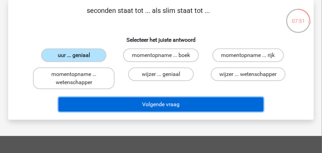
click at [175, 103] on button "Volgende vraag" at bounding box center [160, 105] width 205 height 14
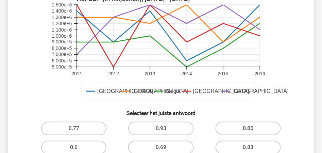
scroll to position [190, 0]
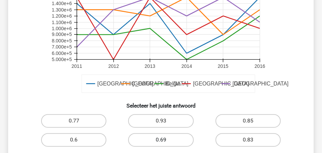
click at [150, 139] on label "0.69" at bounding box center [160, 141] width 65 height 14
click at [161, 140] on input "0.69" at bounding box center [163, 142] width 4 height 4
radio input "true"
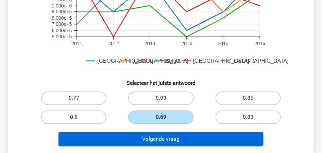
scroll to position [235, 0]
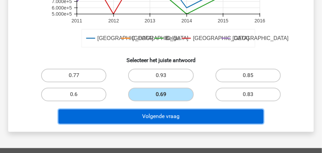
click at [157, 120] on button "Volgende vraag" at bounding box center [160, 117] width 205 height 14
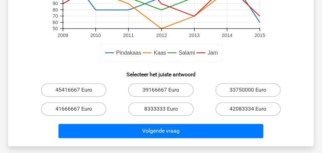
scroll to position [258, 0]
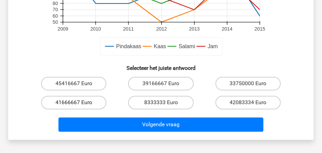
click at [77, 91] on div "41666667 Euro" at bounding box center [74, 84] width 82 height 14
click at [70, 104] on label "41666667 Euro" at bounding box center [73, 103] width 65 height 14
click at [74, 104] on input "41666667 Euro" at bounding box center [76, 105] width 4 height 4
radio input "true"
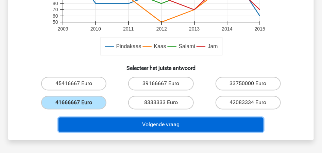
click at [156, 125] on button "Volgende vraag" at bounding box center [160, 125] width 205 height 14
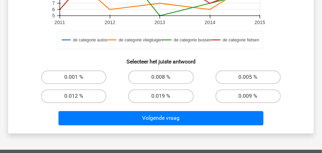
scroll to position [272, 0]
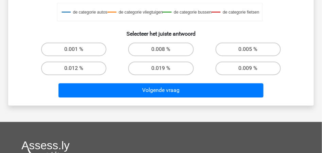
click at [163, 50] on input "0.008 %" at bounding box center [163, 52] width 4 height 4
radio input "true"
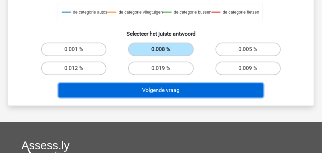
click at [164, 94] on button "Volgende vraag" at bounding box center [160, 91] width 205 height 14
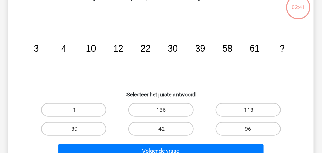
scroll to position [31, 0]
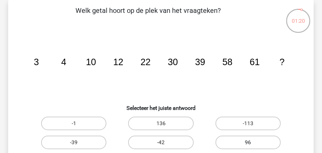
click at [231, 141] on label "96" at bounding box center [248, 143] width 65 height 14
click at [248, 143] on input "96" at bounding box center [250, 145] width 4 height 4
radio input "true"
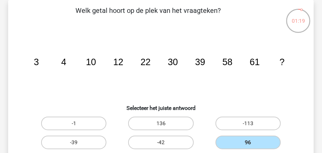
scroll to position [165, 0]
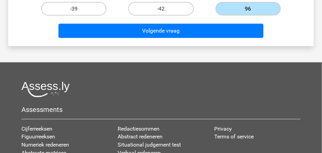
click at [150, 39] on div "Volgende vraag" at bounding box center [161, 32] width 262 height 17
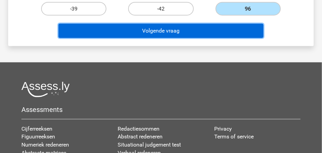
click at [147, 36] on button "Volgende vraag" at bounding box center [160, 31] width 205 height 14
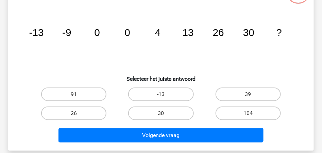
scroll to position [31, 0]
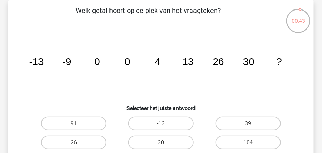
click at [248, 124] on input "39" at bounding box center [250, 126] width 4 height 4
radio input "true"
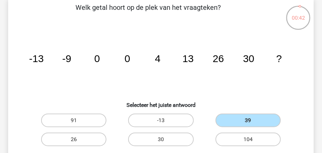
scroll to position [54, 0]
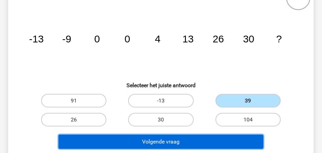
click at [210, 139] on button "Volgende vraag" at bounding box center [160, 142] width 205 height 14
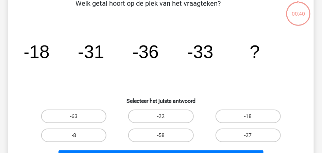
scroll to position [31, 0]
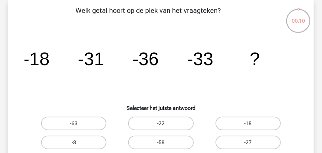
click at [161, 126] on label "-22" at bounding box center [160, 124] width 65 height 14
click at [161, 126] on input "-22" at bounding box center [163, 126] width 4 height 4
radio input "true"
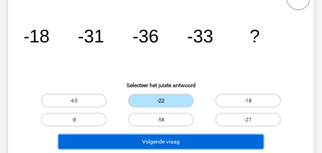
click at [172, 141] on button "Volgende vraag" at bounding box center [160, 142] width 205 height 14
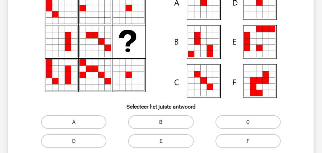
click at [156, 123] on label "B" at bounding box center [160, 123] width 65 height 14
click at [161, 123] on input "B" at bounding box center [163, 124] width 4 height 4
radio input "true"
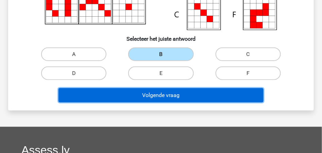
click at [162, 99] on button "Volgende vraag" at bounding box center [160, 95] width 205 height 14
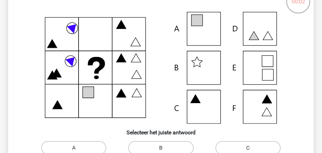
scroll to position [77, 0]
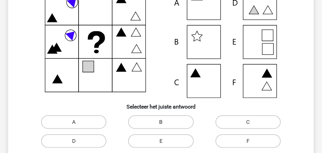
click at [160, 125] on label "B" at bounding box center [160, 123] width 65 height 14
click at [161, 125] on input "B" at bounding box center [163, 124] width 4 height 4
radio input "true"
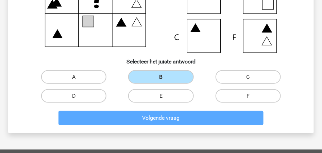
scroll to position [113, 0]
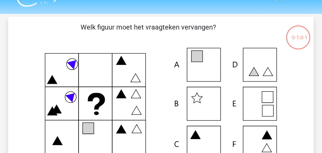
scroll to position [13, 0]
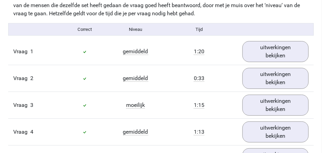
scroll to position [567, 0]
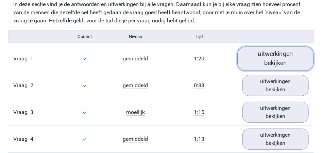
click at [278, 61] on link "uitwerkingen bekijken" at bounding box center [276, 59] width 76 height 24
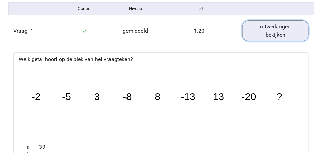
scroll to position [589, 0]
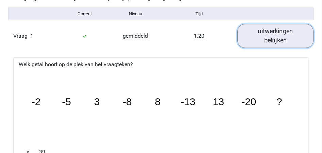
click at [279, 37] on link "uitwerkingen bekijken" at bounding box center [276, 36] width 76 height 24
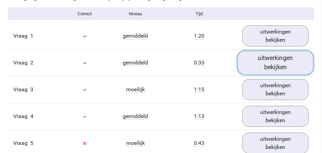
click at [273, 63] on link "uitwerkingen bekijken" at bounding box center [276, 63] width 76 height 24
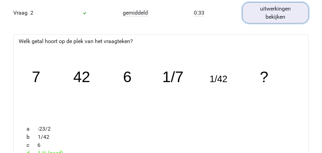
scroll to position [612, 0]
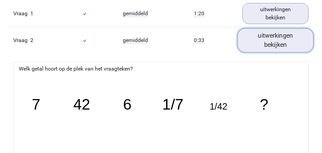
click at [273, 39] on link "uitwerkingen bekijken" at bounding box center [276, 41] width 76 height 24
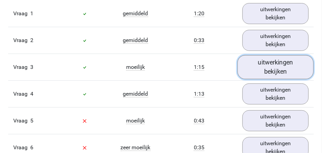
click at [274, 67] on link "uitwerkingen bekijken" at bounding box center [276, 67] width 76 height 24
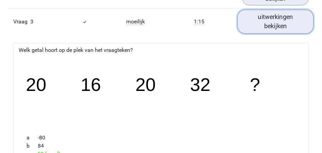
scroll to position [635, 0]
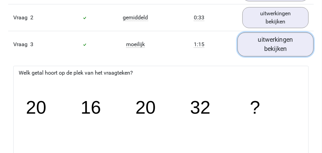
click at [273, 45] on link "uitwerkingen bekijken" at bounding box center [276, 45] width 76 height 24
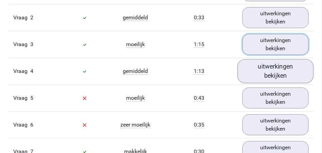
scroll to position [657, 0]
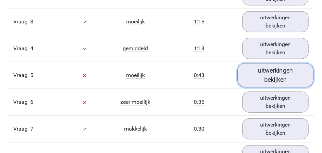
click at [272, 71] on link "uitwerkingen bekijken" at bounding box center [276, 76] width 76 height 24
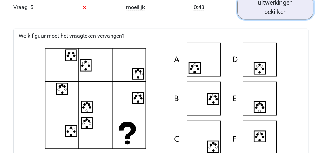
scroll to position [748, 0]
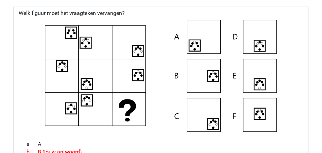
drag, startPoint x: 223, startPoint y: 105, endPoint x: 315, endPoint y: 117, distance: 92.8
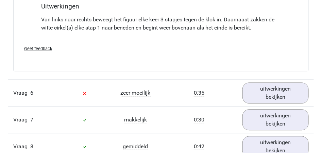
scroll to position [952, 0]
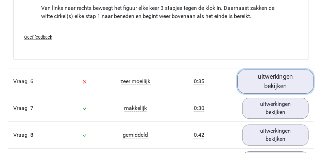
click at [275, 81] on link "uitwerkingen bekijken" at bounding box center [276, 82] width 76 height 24
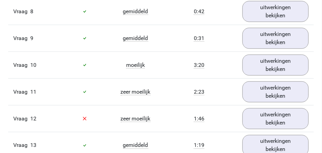
scroll to position [1338, 0]
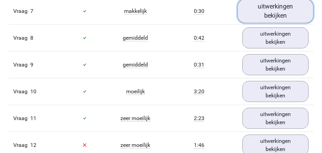
click at [270, 10] on link "uitwerkingen bekijken" at bounding box center [276, 11] width 76 height 24
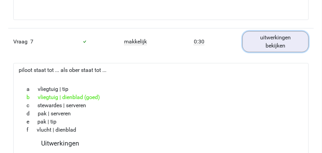
scroll to position [1315, 0]
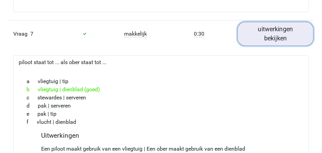
click at [285, 31] on link "uitwerkingen bekijken" at bounding box center [276, 34] width 76 height 24
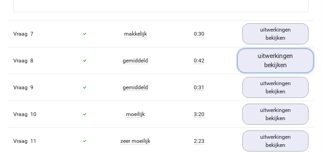
click at [273, 57] on link "uitwerkingen bekijken" at bounding box center [276, 61] width 76 height 24
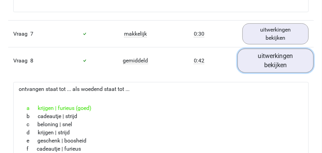
click at [282, 65] on link "uitwerkingen bekijken" at bounding box center [276, 61] width 76 height 24
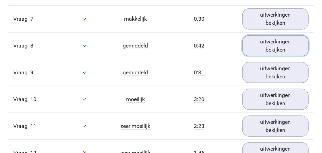
scroll to position [1338, 0]
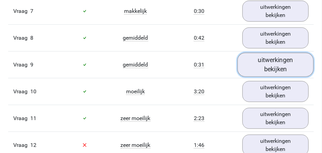
click at [262, 66] on link "uitwerkingen bekijken" at bounding box center [276, 65] width 76 height 24
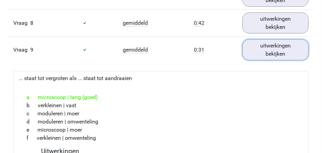
scroll to position [1360, 0]
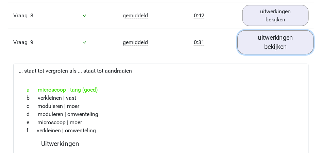
click at [271, 44] on link "uitwerkingen bekijken" at bounding box center [276, 42] width 76 height 24
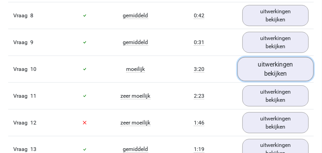
click at [276, 72] on link "uitwerkingen bekijken" at bounding box center [276, 69] width 76 height 24
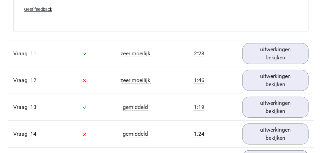
scroll to position [1791, 0]
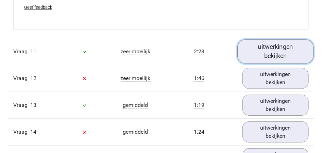
click at [272, 39] on link "uitwerkingen bekijken" at bounding box center [276, 51] width 76 height 24
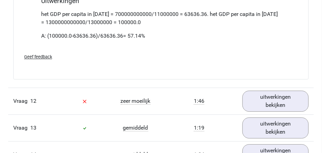
scroll to position [2222, 0]
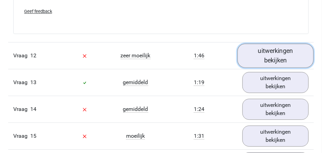
click at [261, 47] on link "uitwerkingen bekijken" at bounding box center [276, 56] width 76 height 24
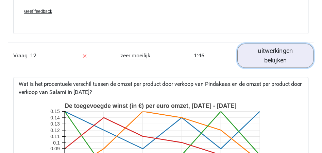
click at [261, 47] on link "uitwerkingen bekijken" at bounding box center [276, 56] width 76 height 24
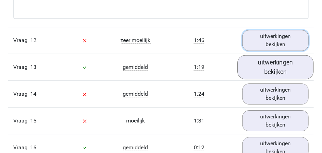
scroll to position [2244, 0]
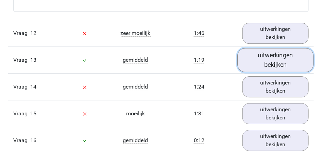
click at [263, 52] on link "uitwerkingen bekijken" at bounding box center [276, 60] width 76 height 24
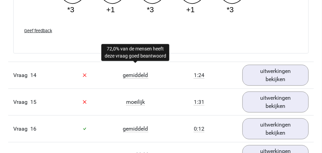
scroll to position [2562, 0]
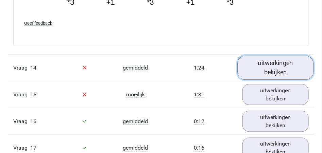
click at [273, 60] on link "uitwerkingen bekijken" at bounding box center [276, 68] width 76 height 24
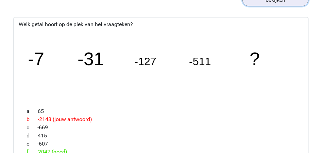
scroll to position [2585, 0]
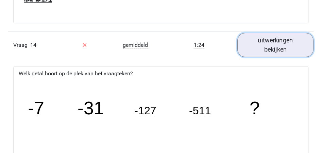
click at [276, 39] on link "uitwerkingen bekijken" at bounding box center [276, 45] width 76 height 24
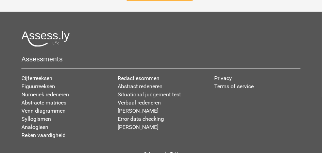
scroll to position [3673, 0]
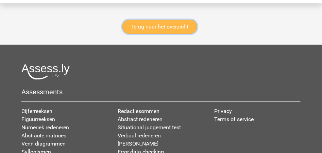
click at [163, 26] on link "Terug naar het overzicht" at bounding box center [159, 27] width 75 height 14
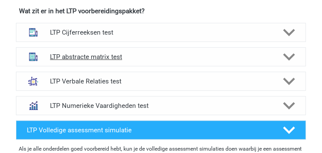
scroll to position [249, 0]
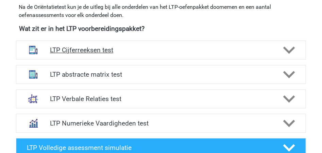
click at [287, 52] on icon at bounding box center [289, 51] width 12 height 12
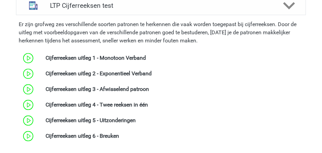
scroll to position [295, 0]
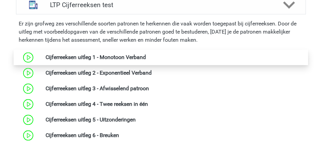
click at [146, 60] on link at bounding box center [146, 57] width 0 height 6
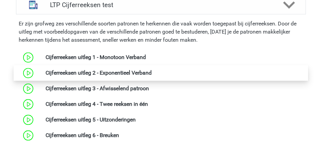
click at [152, 73] on link at bounding box center [152, 73] width 0 height 6
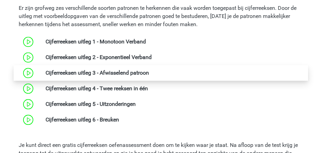
scroll to position [317, 0]
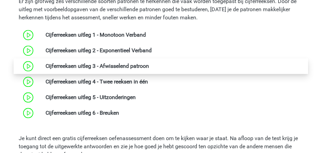
click at [149, 67] on link at bounding box center [149, 66] width 0 height 6
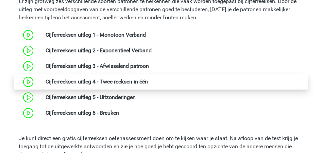
click at [148, 82] on link at bounding box center [148, 82] width 0 height 6
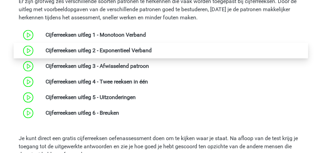
click at [152, 48] on link at bounding box center [152, 50] width 0 height 6
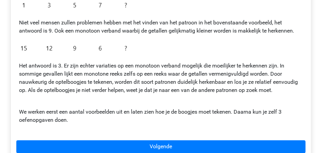
scroll to position [136, 0]
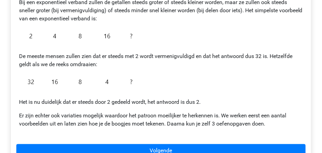
scroll to position [113, 0]
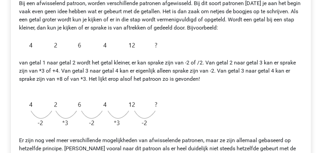
scroll to position [90, 0]
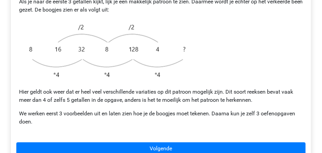
scroll to position [136, 0]
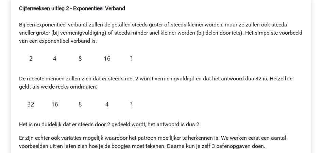
scroll to position [113, 0]
